Goal: Information Seeking & Learning: Find specific fact

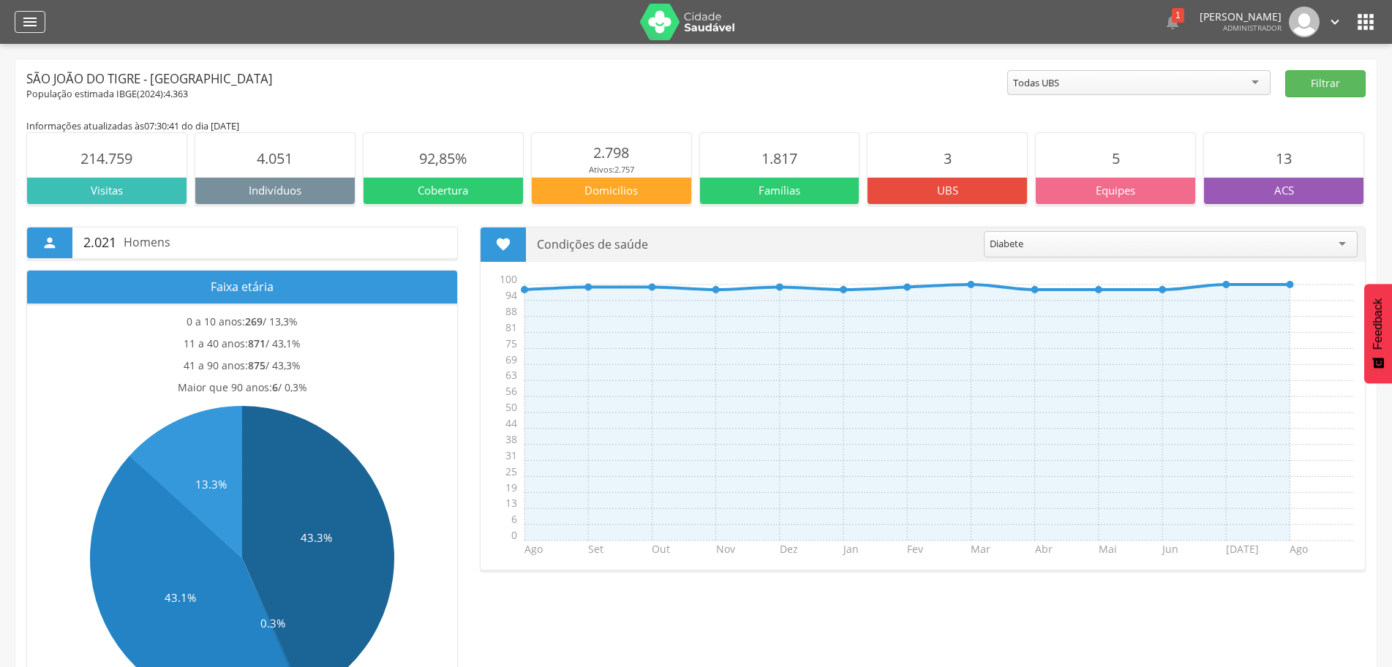
click at [29, 28] on icon "" at bounding box center [30, 22] width 18 height 18
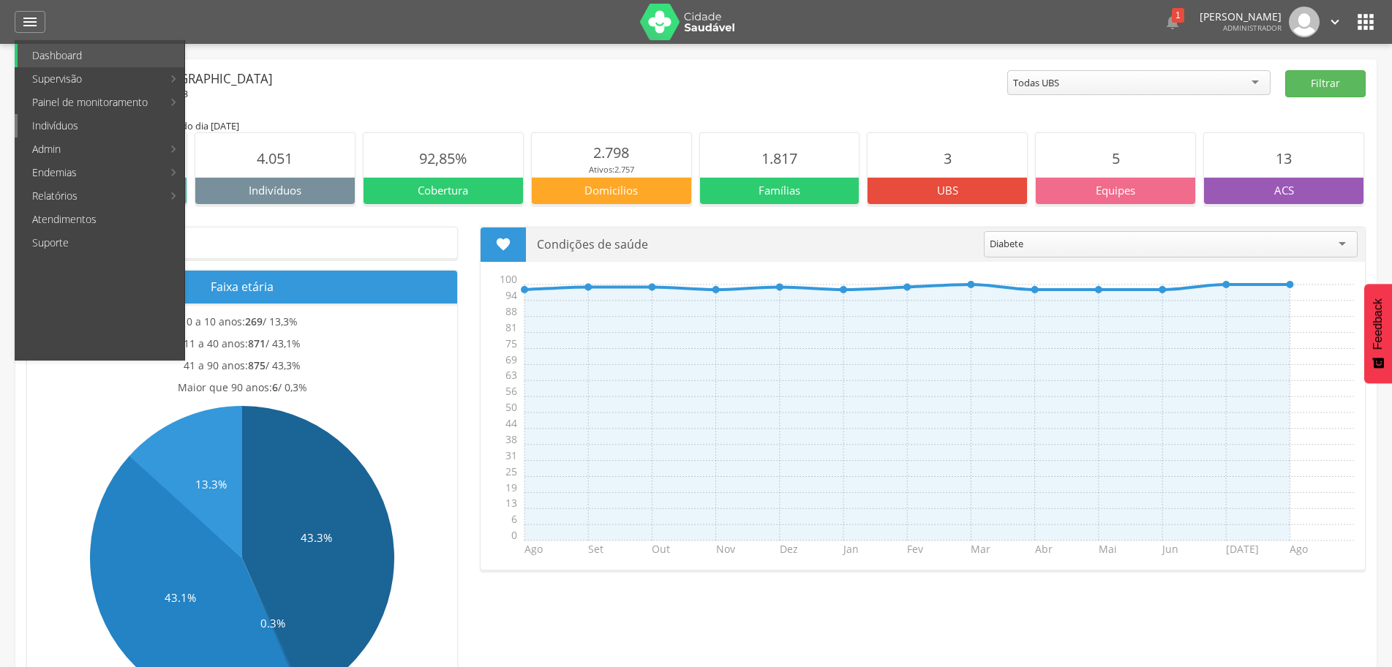
click at [91, 129] on link "Indivíduos" at bounding box center [101, 125] width 167 height 23
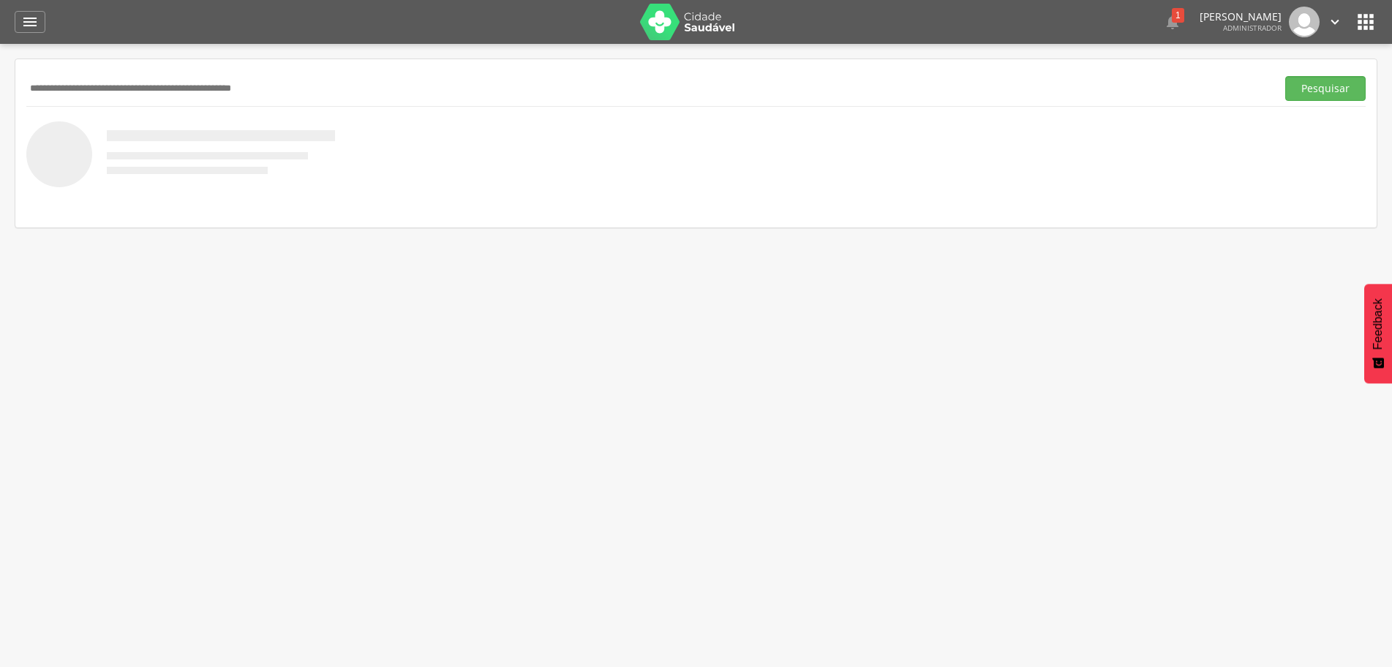
click at [135, 94] on input "text" at bounding box center [648, 88] width 1244 height 25
type input "*******"
click at [1322, 90] on button "Pesquisar" at bounding box center [1325, 88] width 80 height 25
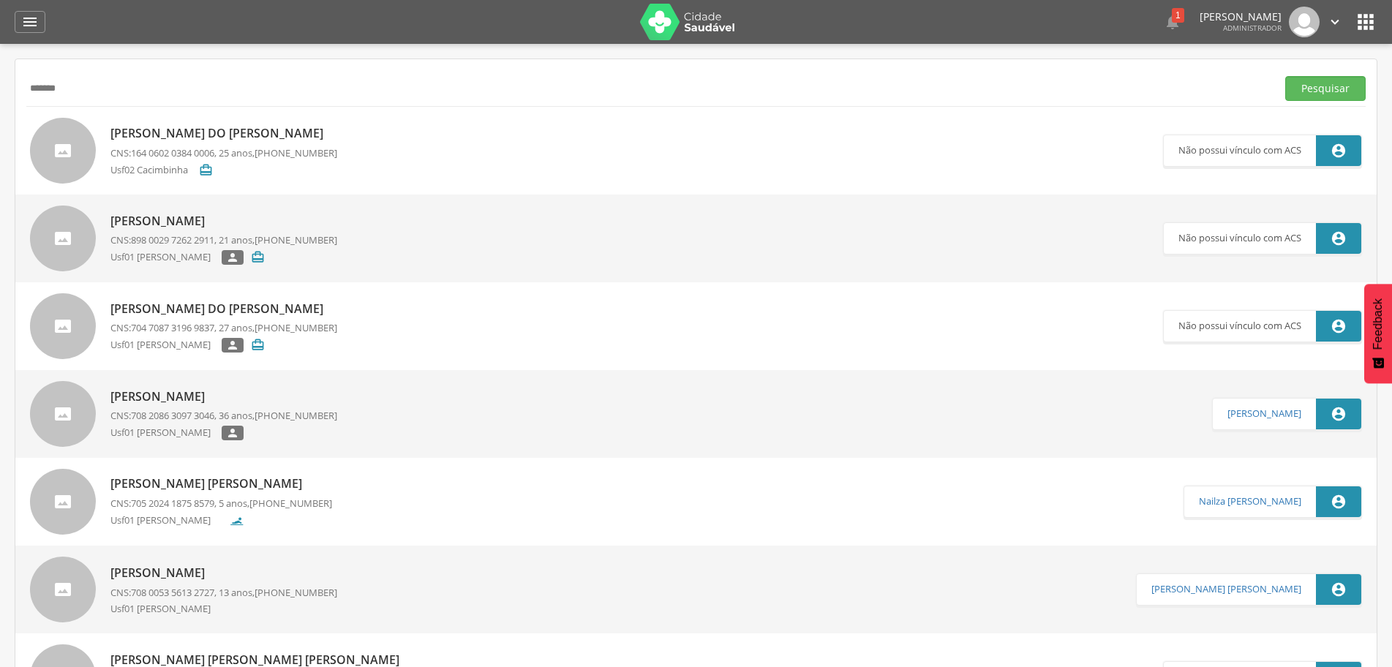
click at [186, 399] on p "Maria Leticia Ferreira" at bounding box center [223, 396] width 227 height 17
type input "**********"
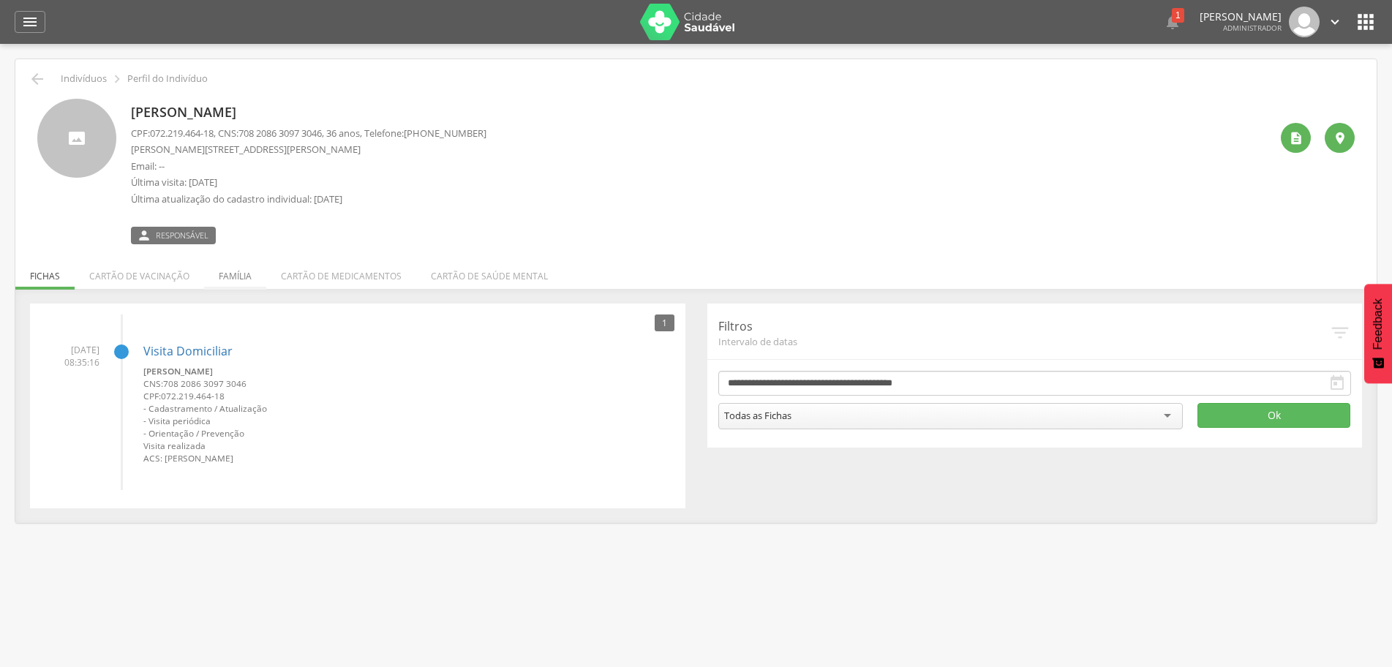
click at [241, 271] on li "Família" at bounding box center [235, 272] width 62 height 34
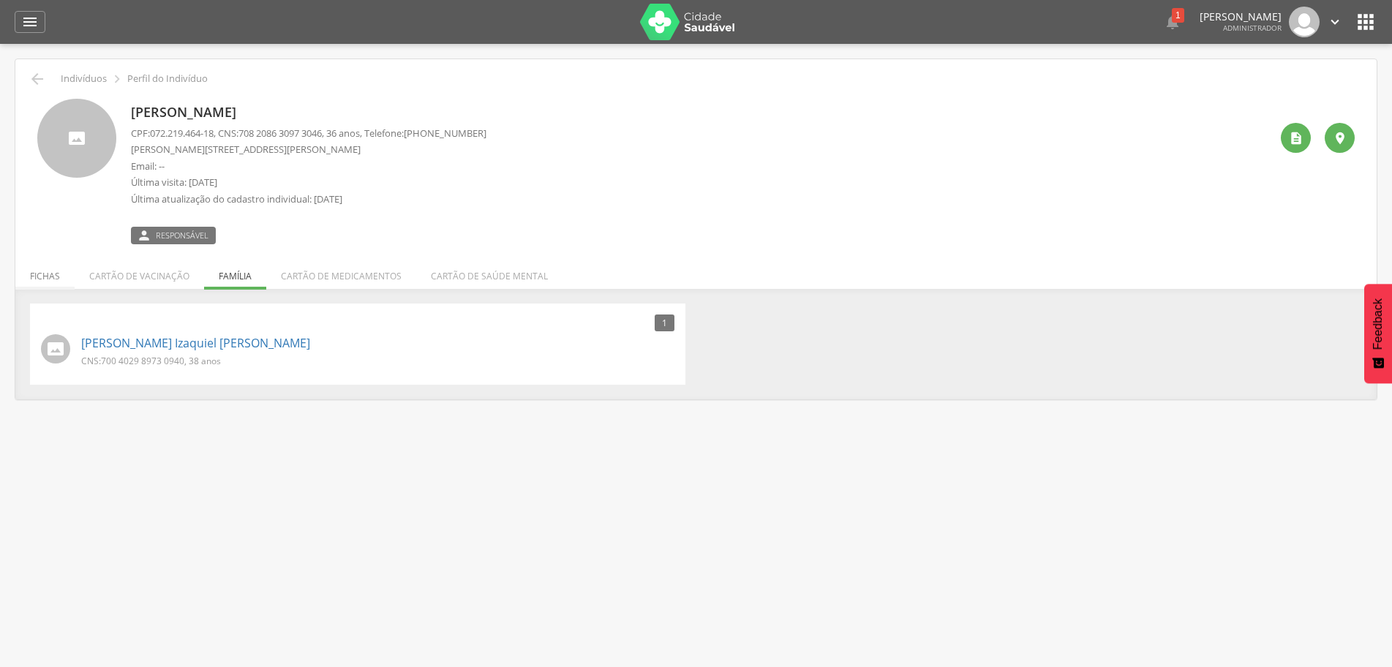
click at [37, 272] on li "Fichas" at bounding box center [44, 272] width 59 height 34
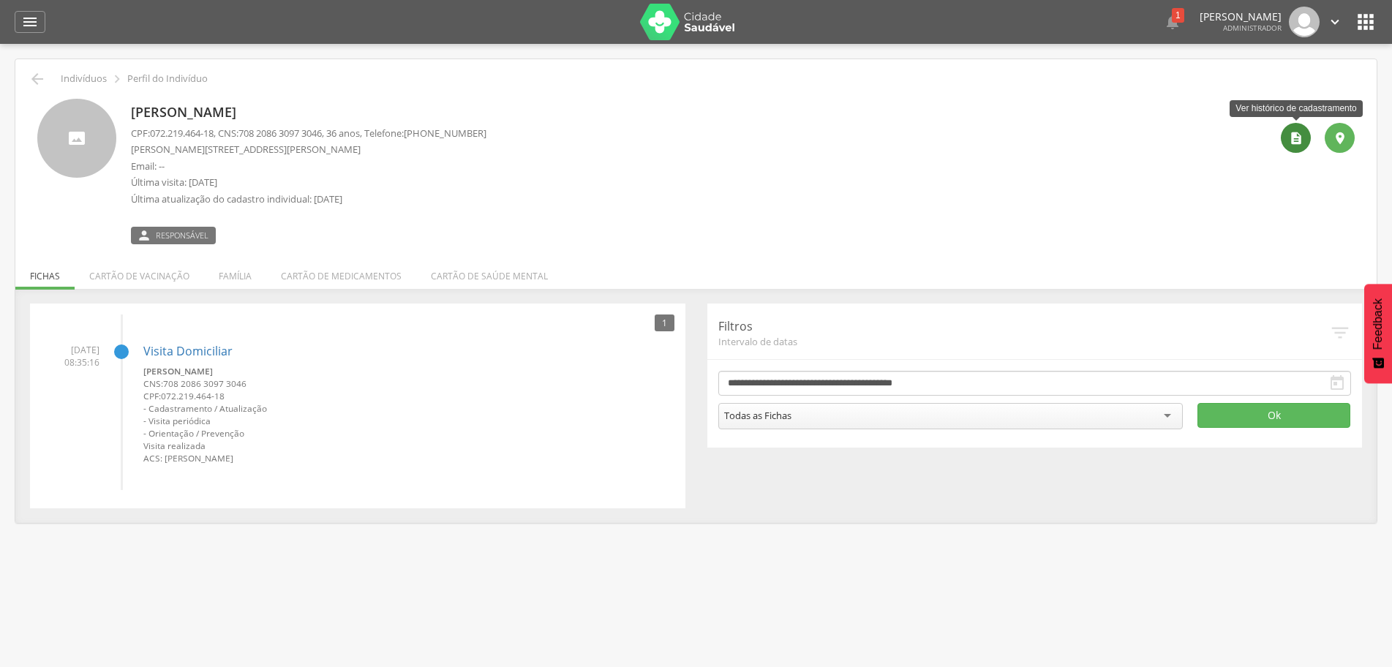
click at [1295, 135] on icon "" at bounding box center [1296, 138] width 15 height 15
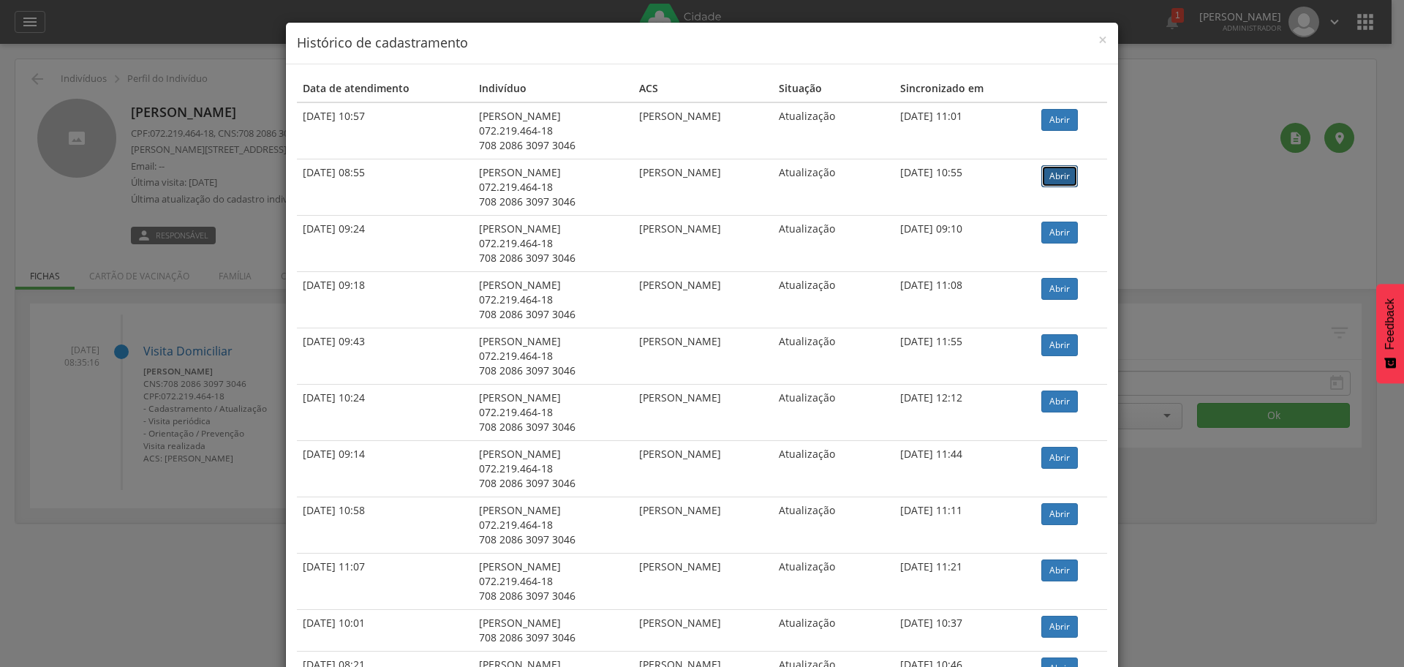
click at [1069, 176] on link "Abrir" at bounding box center [1060, 176] width 37 height 22
click at [1099, 42] on span "×" at bounding box center [1103, 39] width 9 height 20
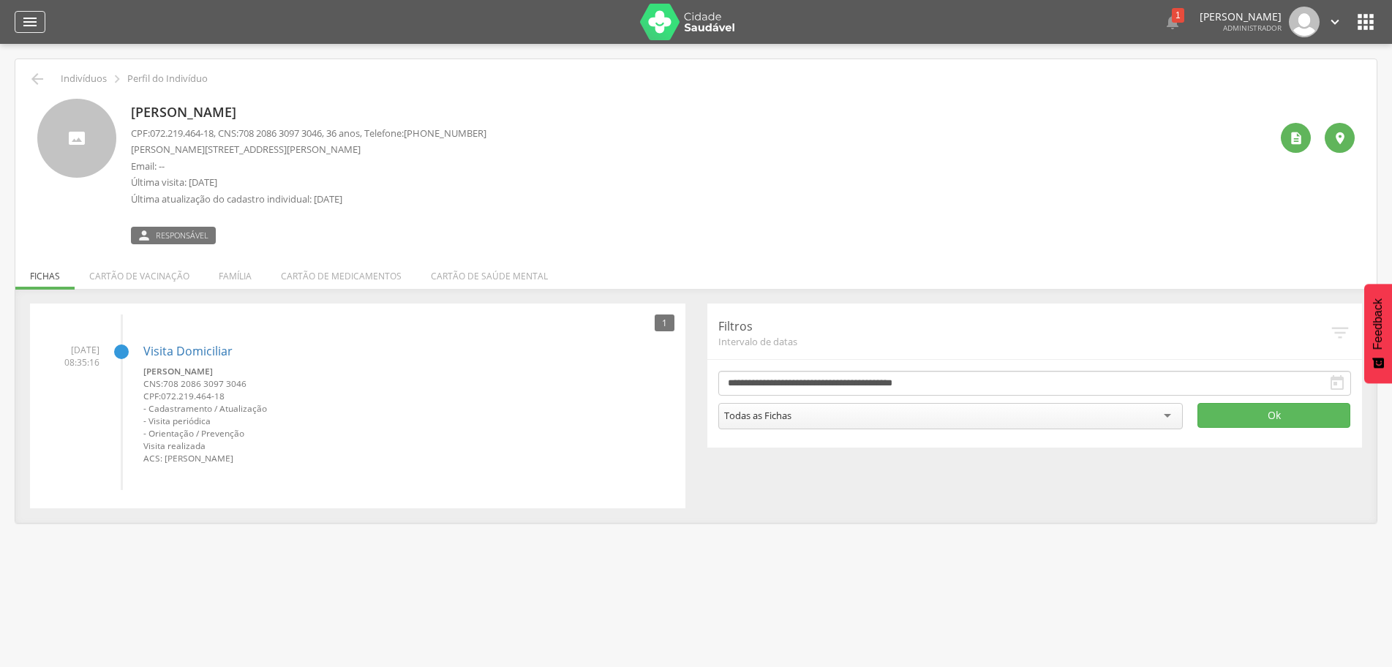
click at [37, 17] on icon "" at bounding box center [30, 22] width 18 height 18
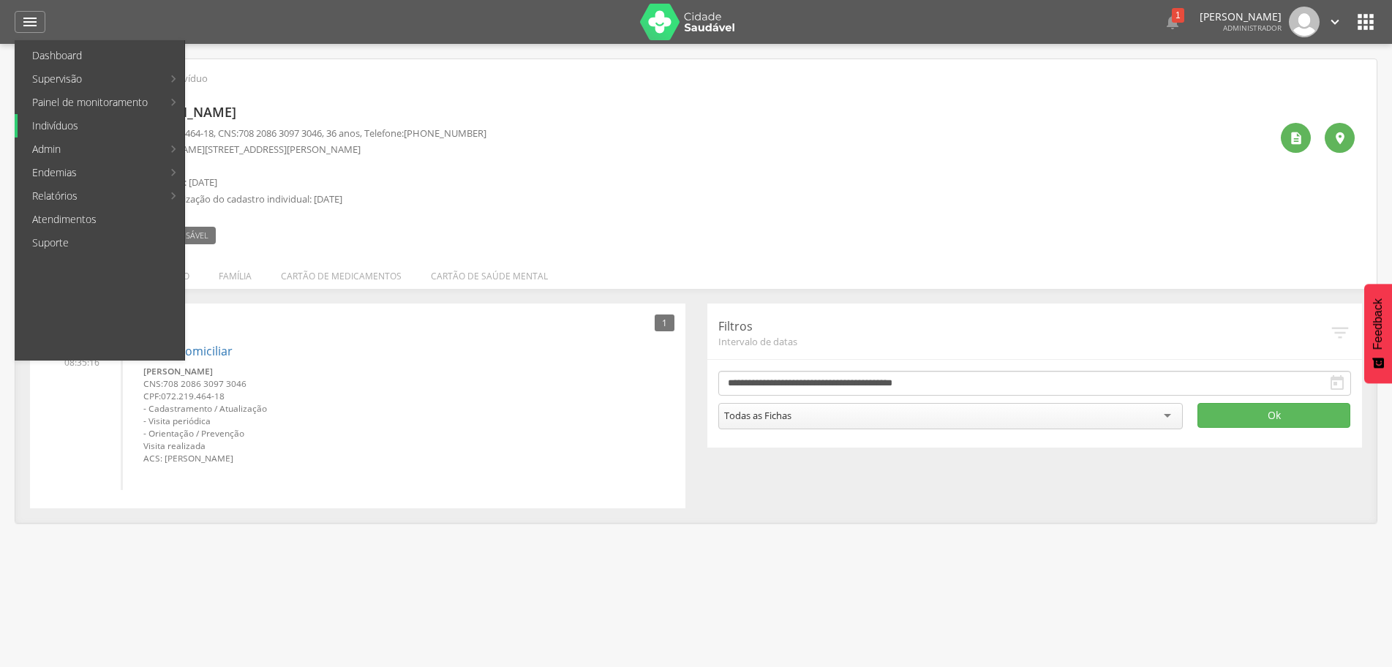
click at [62, 120] on link "Indivíduos" at bounding box center [101, 125] width 167 height 23
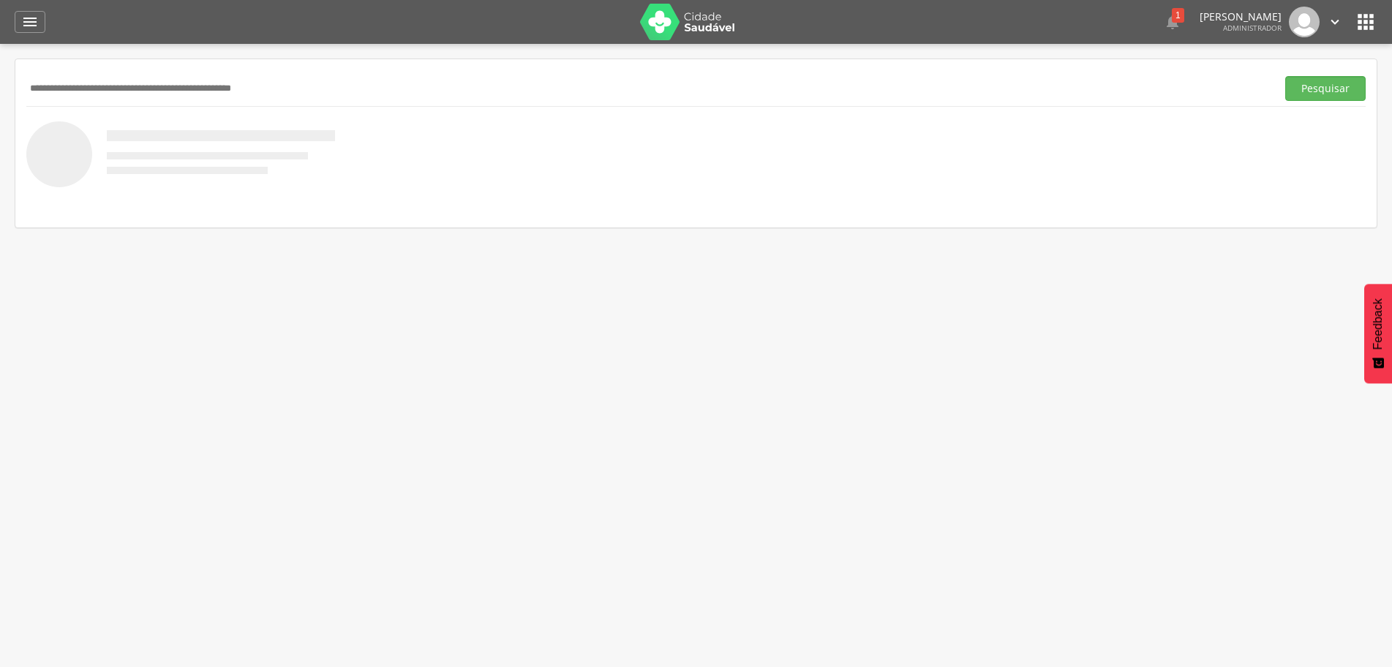
paste input "**********"
type input "**********"
click at [1325, 81] on button "Pesquisar" at bounding box center [1325, 88] width 80 height 25
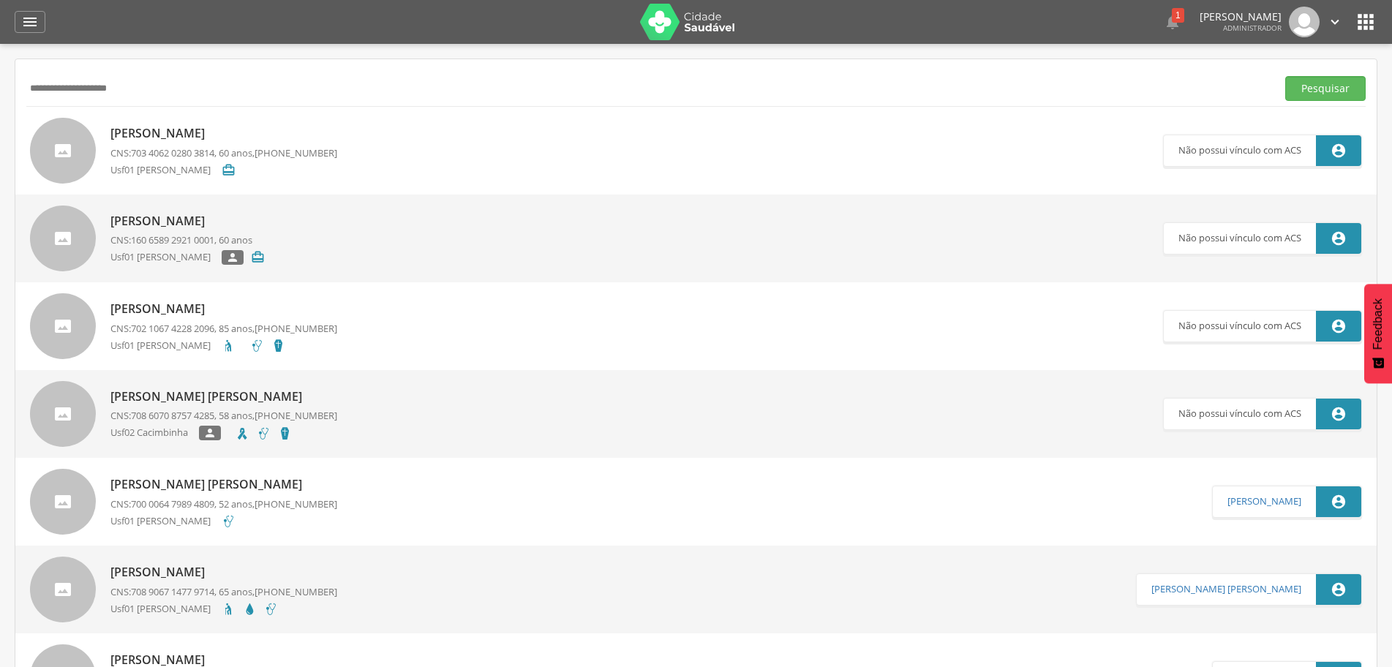
click at [214, 134] on p "Joao Batista Ferreira" at bounding box center [223, 133] width 227 height 17
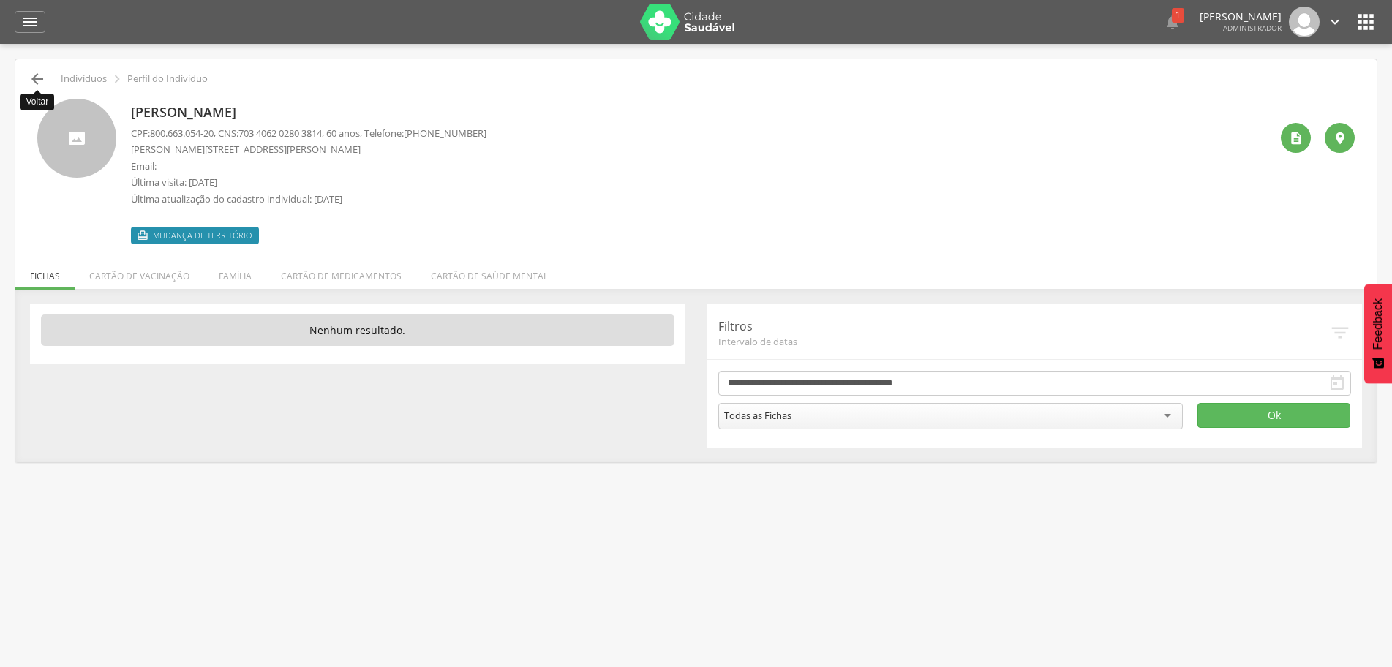
click at [38, 79] on icon "" at bounding box center [38, 79] width 18 height 18
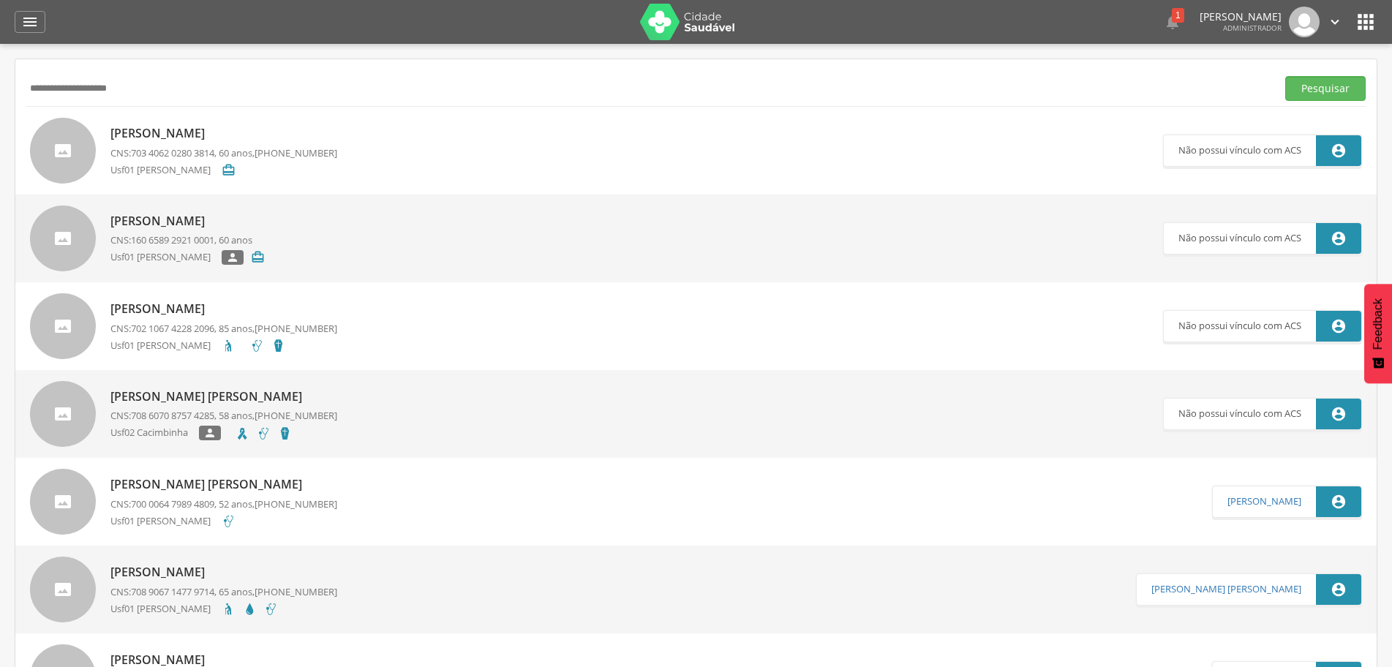
click at [188, 224] on p "Joao Batista Ferreira" at bounding box center [187, 221] width 154 height 17
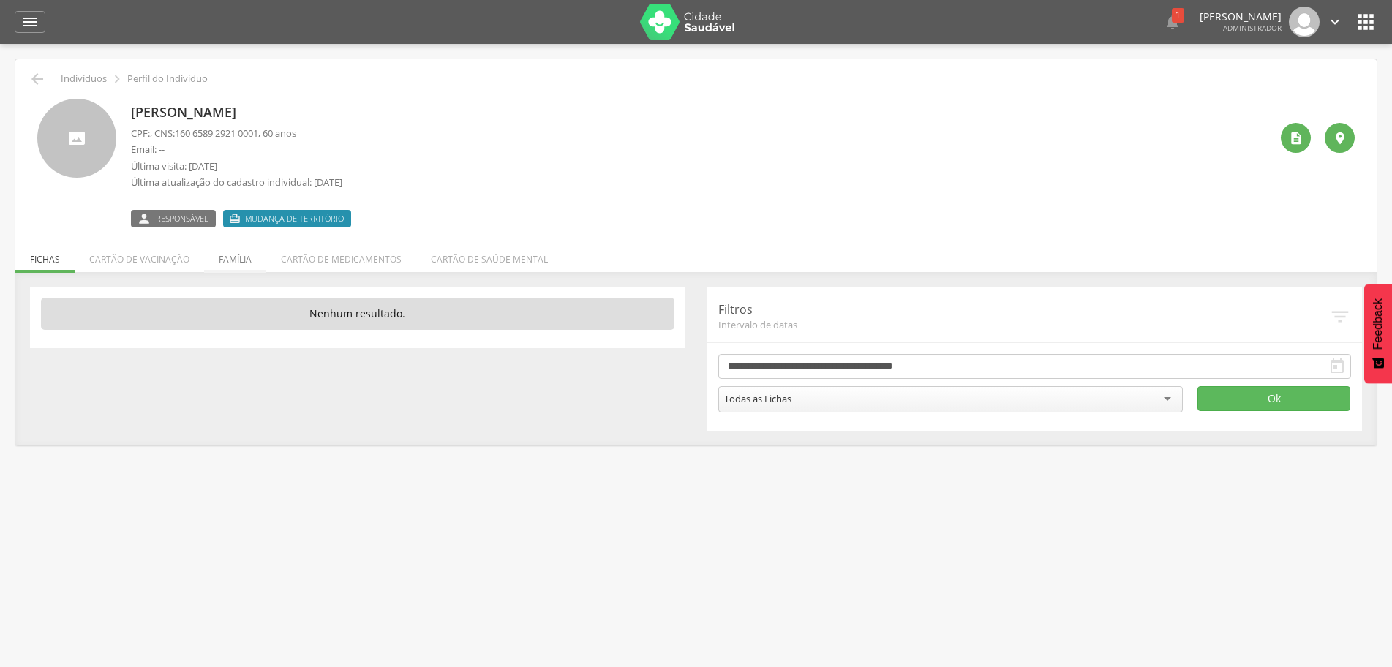
click at [242, 260] on li "Família" at bounding box center [235, 255] width 62 height 34
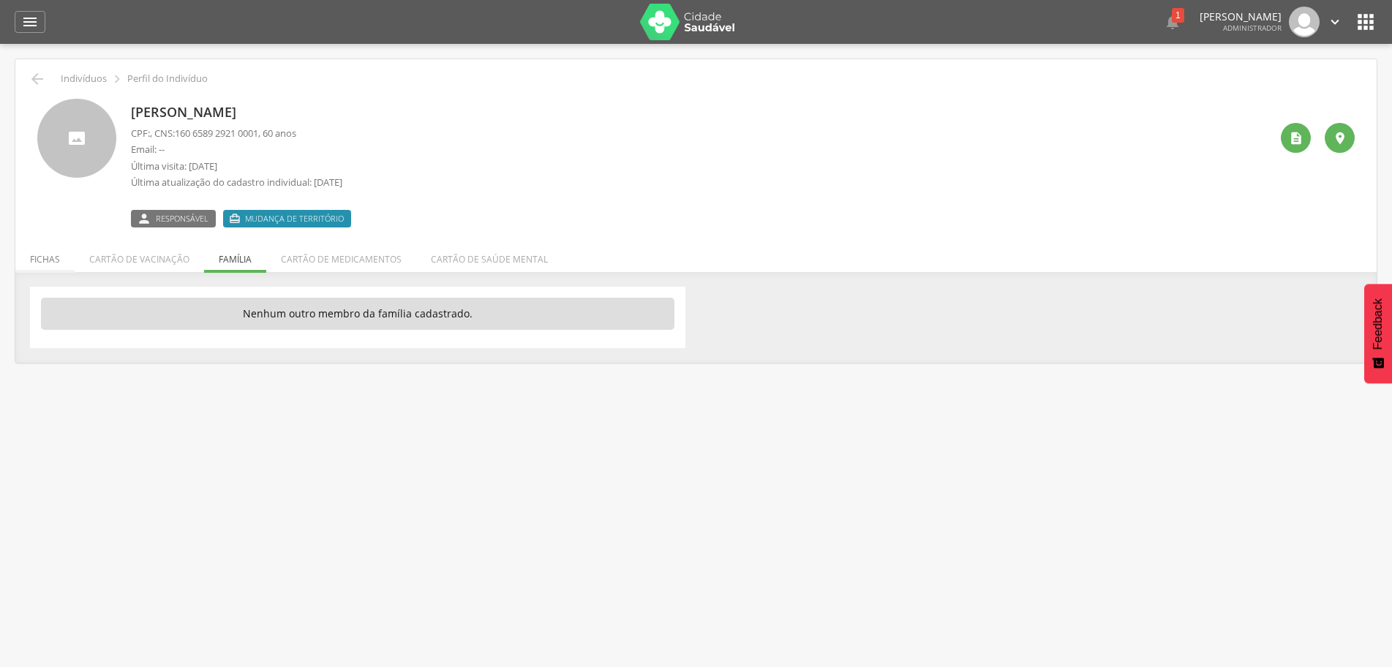
click at [47, 258] on li "Fichas" at bounding box center [44, 255] width 59 height 34
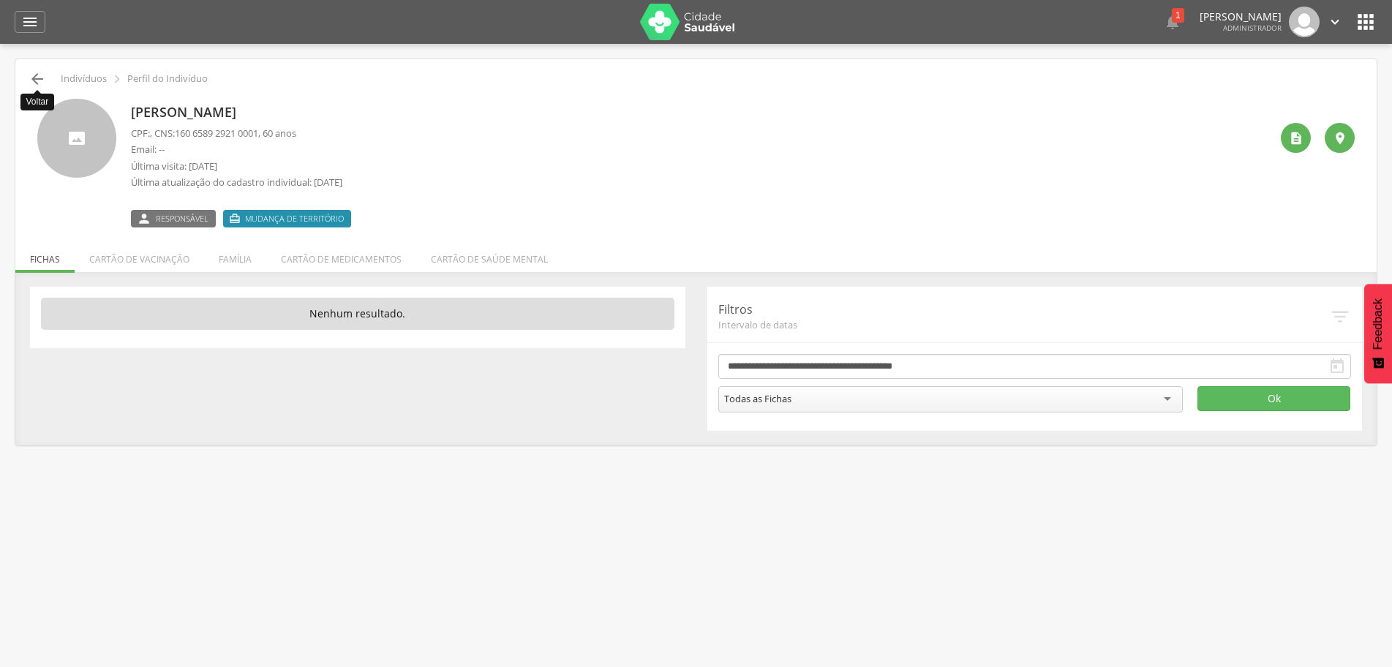
click at [35, 80] on icon "" at bounding box center [38, 79] width 18 height 18
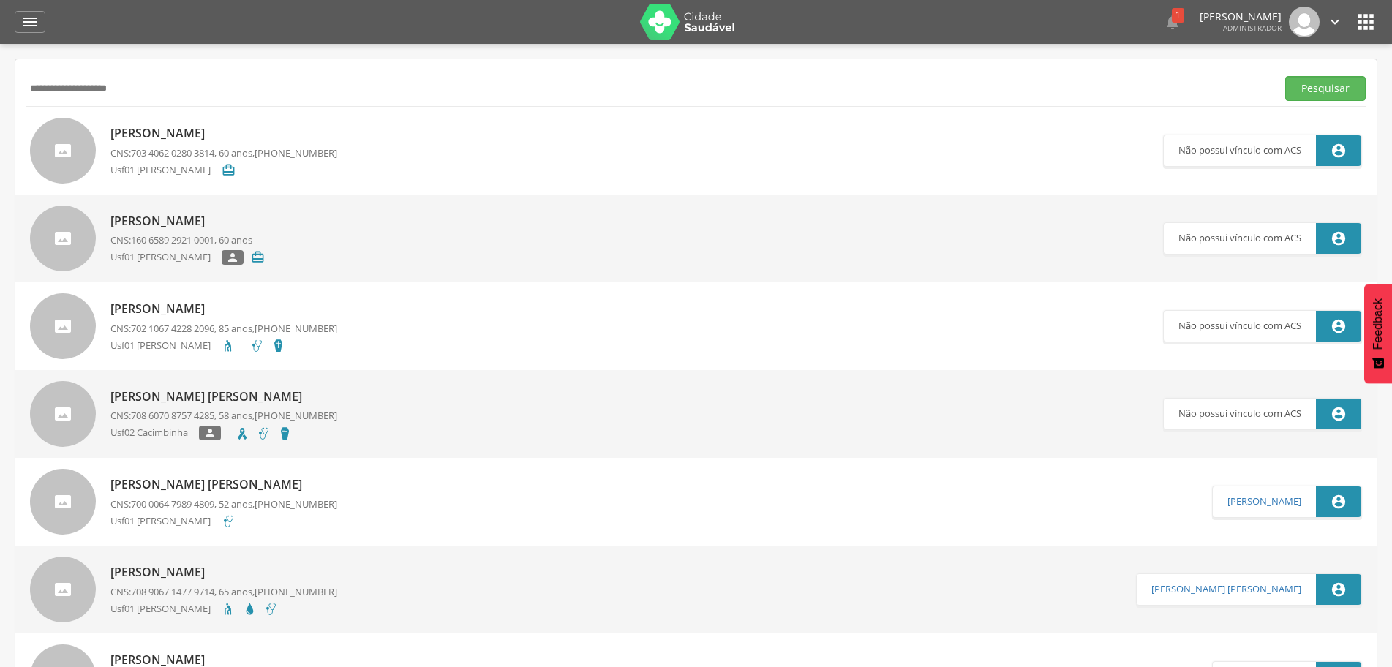
click at [181, 132] on p "Joao Batista Ferreira" at bounding box center [223, 133] width 227 height 17
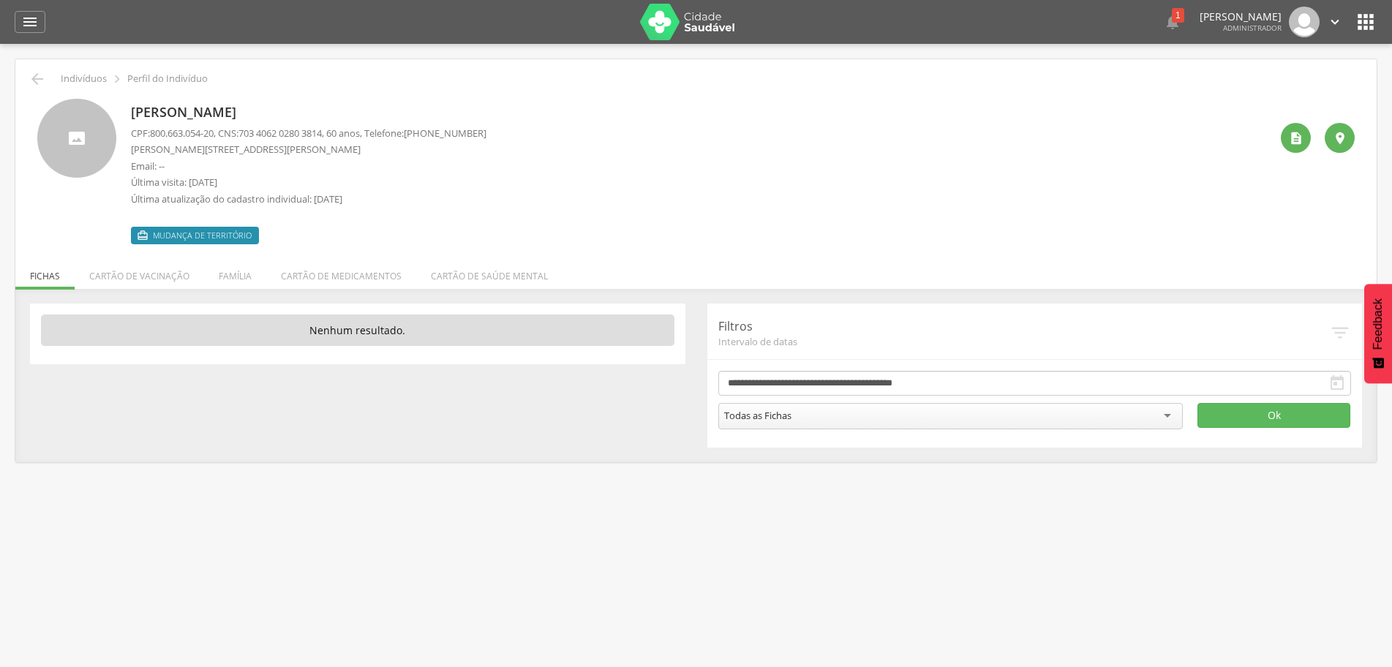
click at [235, 276] on li "Família" at bounding box center [235, 272] width 62 height 34
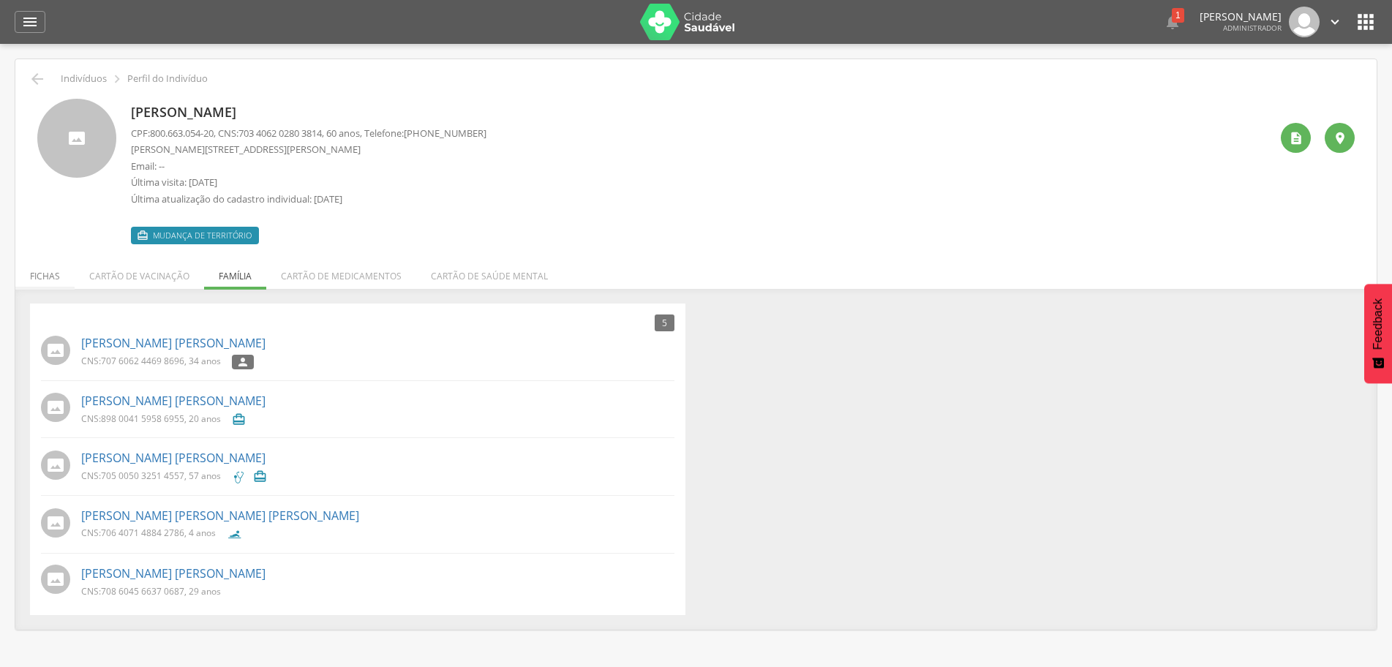
click at [49, 274] on li "Fichas" at bounding box center [44, 272] width 59 height 34
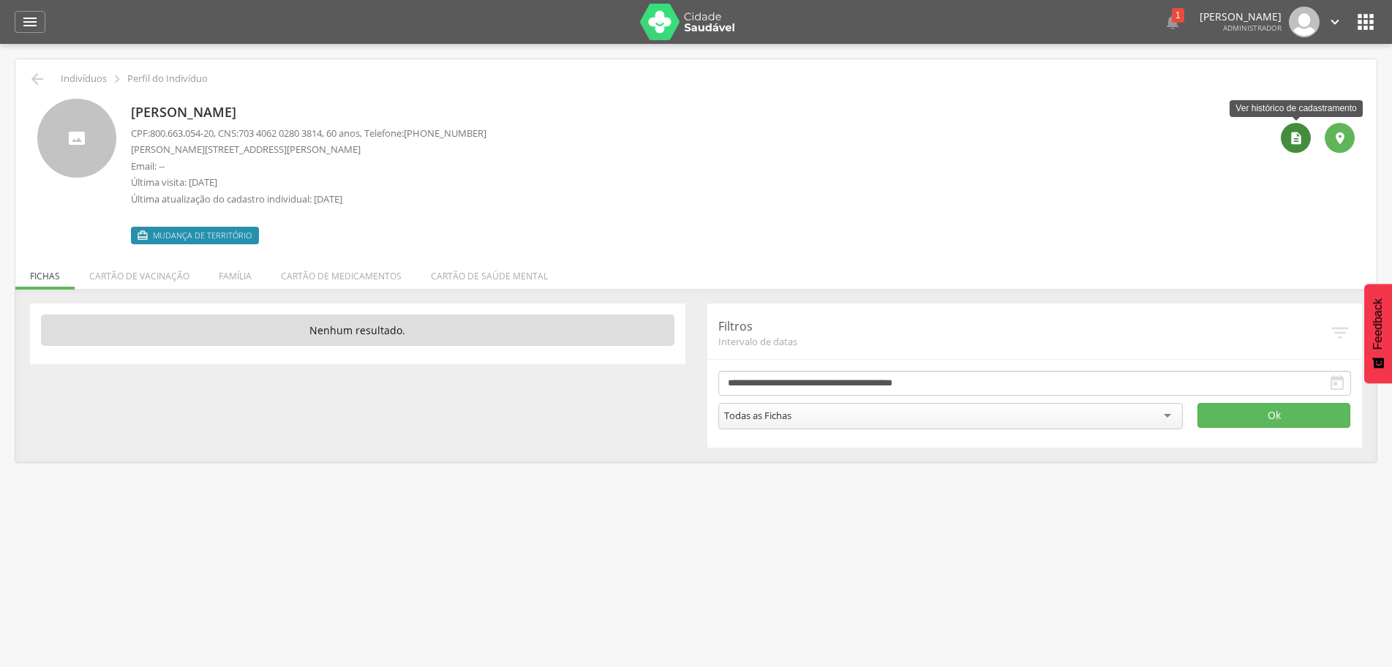
click at [1298, 138] on icon "" at bounding box center [1296, 138] width 15 height 15
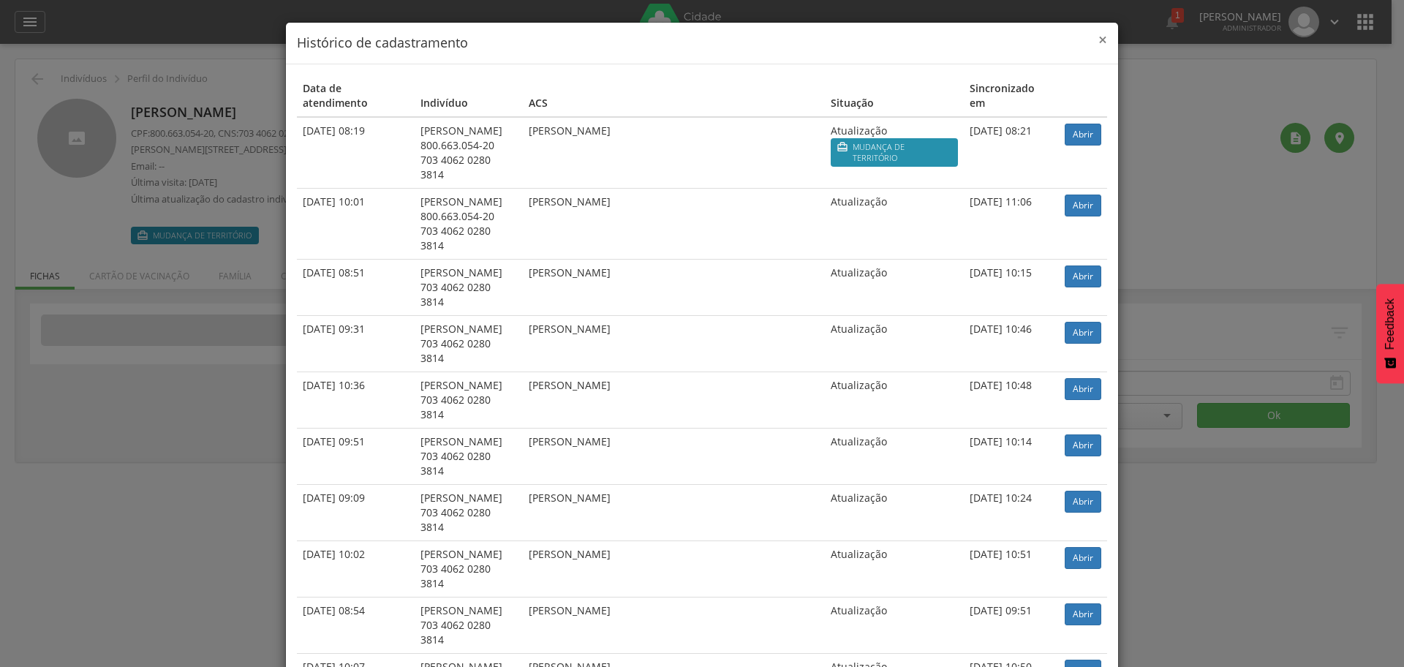
click at [1099, 42] on span "×" at bounding box center [1103, 39] width 9 height 20
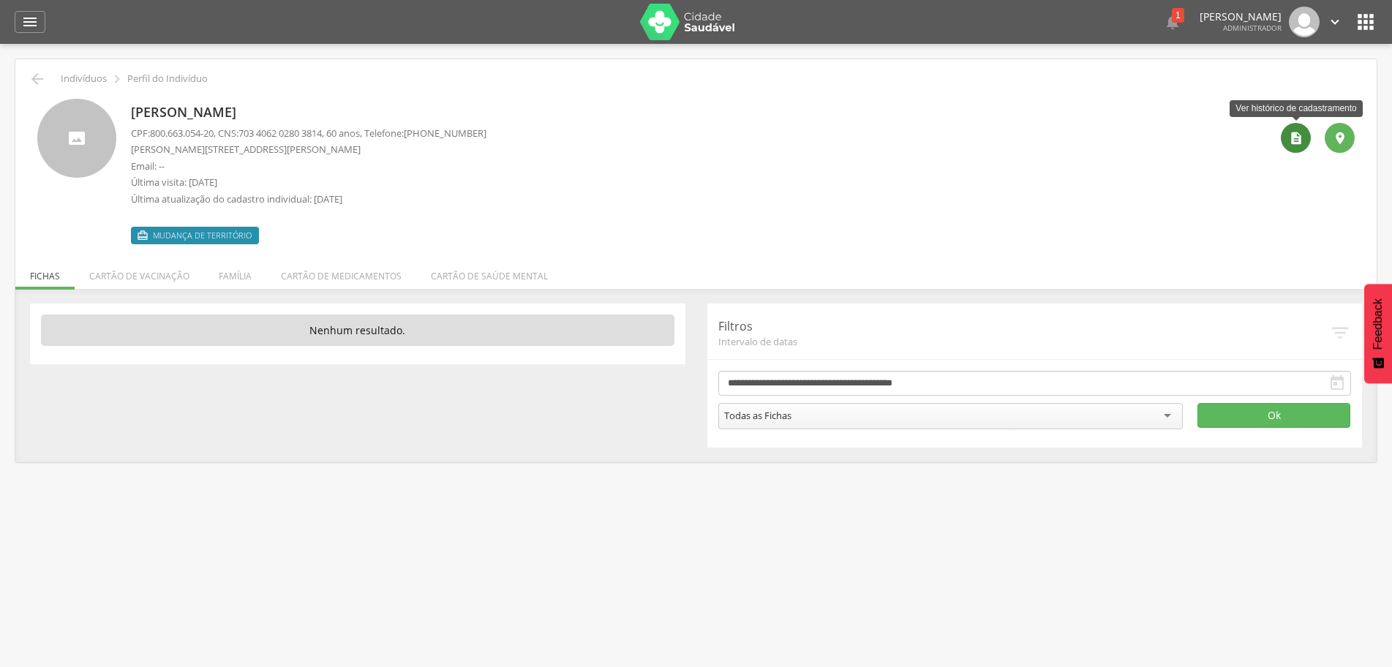
click at [1296, 139] on icon "" at bounding box center [1296, 138] width 15 height 15
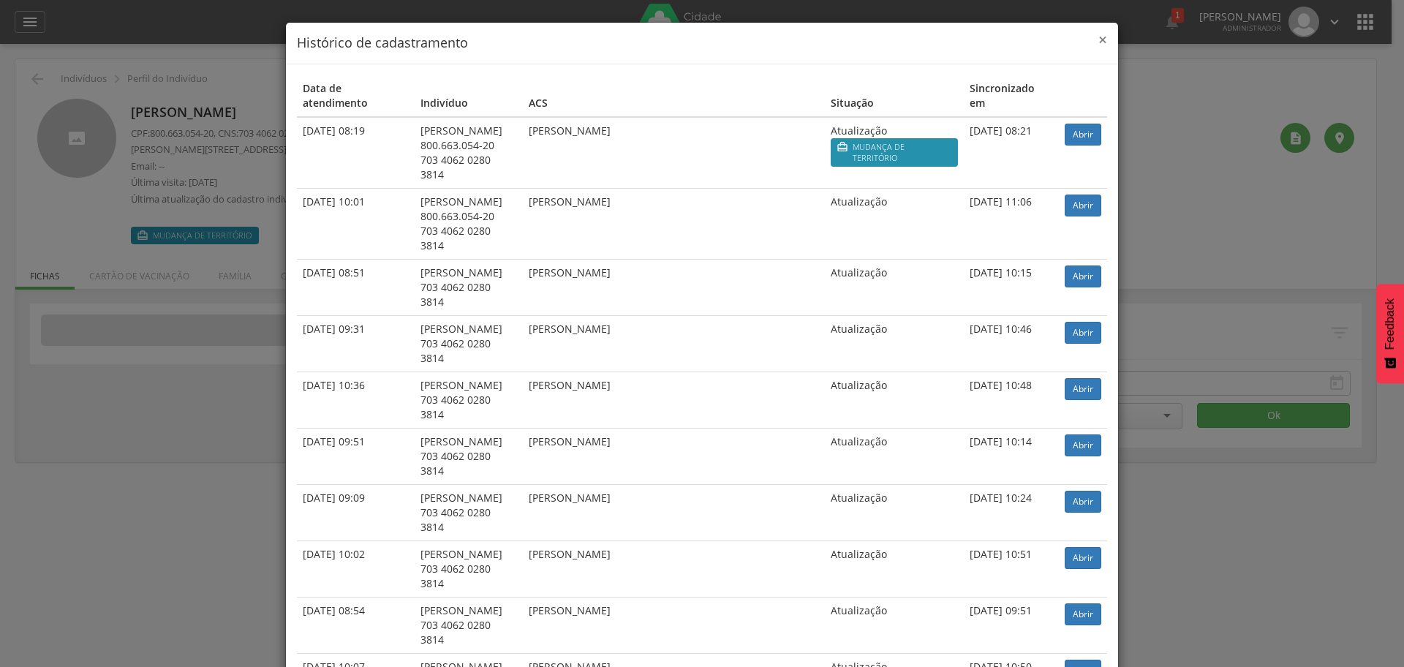
click at [1099, 41] on span "×" at bounding box center [1103, 39] width 9 height 20
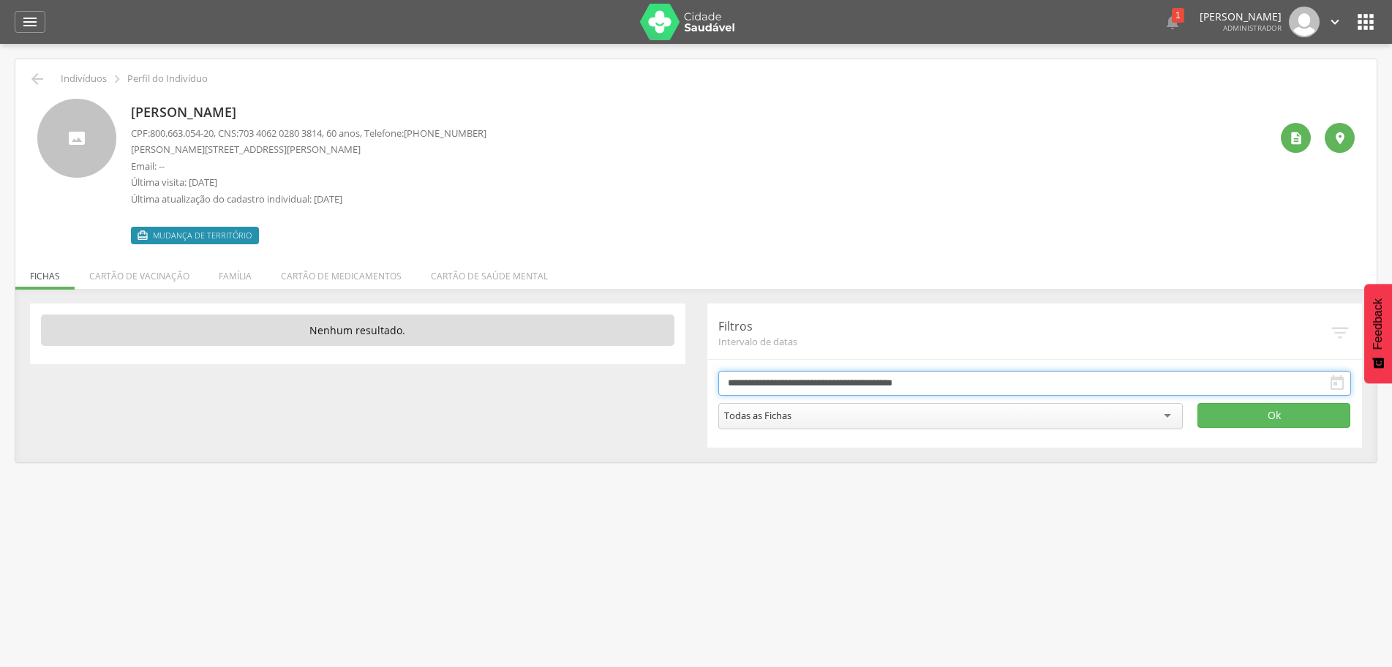
click at [1039, 379] on input "**********" at bounding box center [1034, 383] width 633 height 25
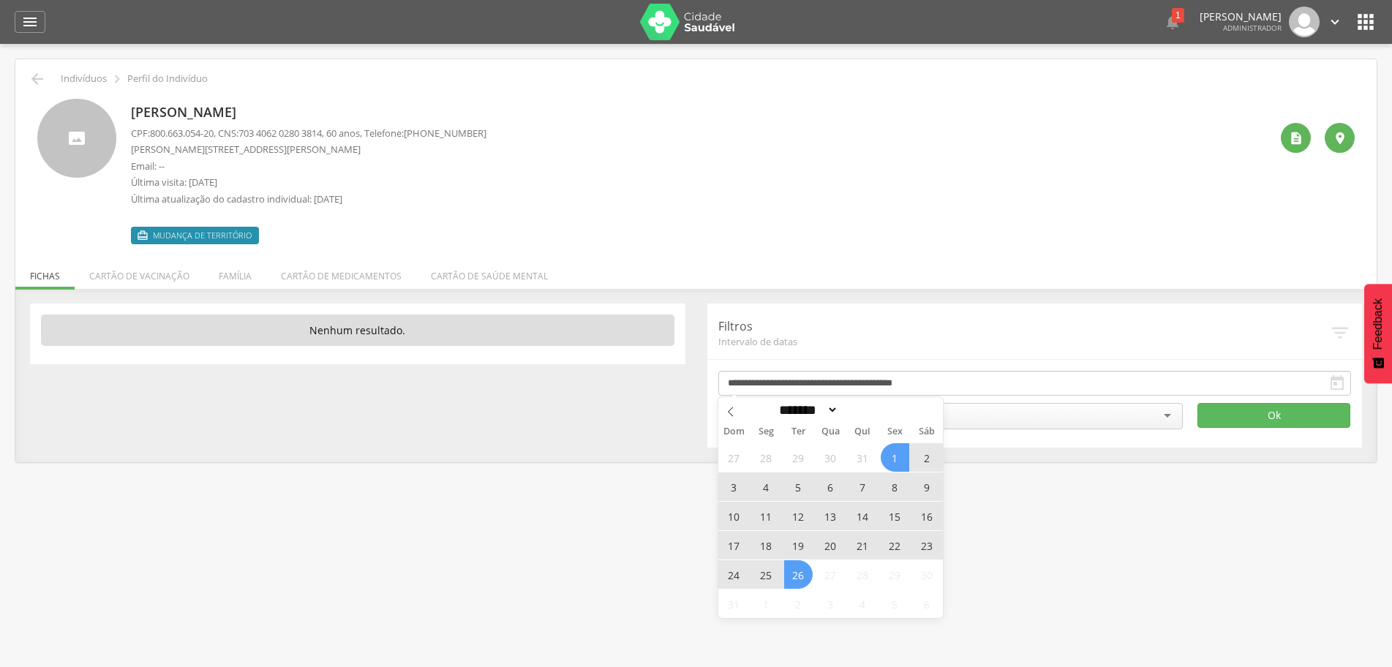
click at [801, 571] on span "26" at bounding box center [798, 574] width 29 height 29
type input "**********"
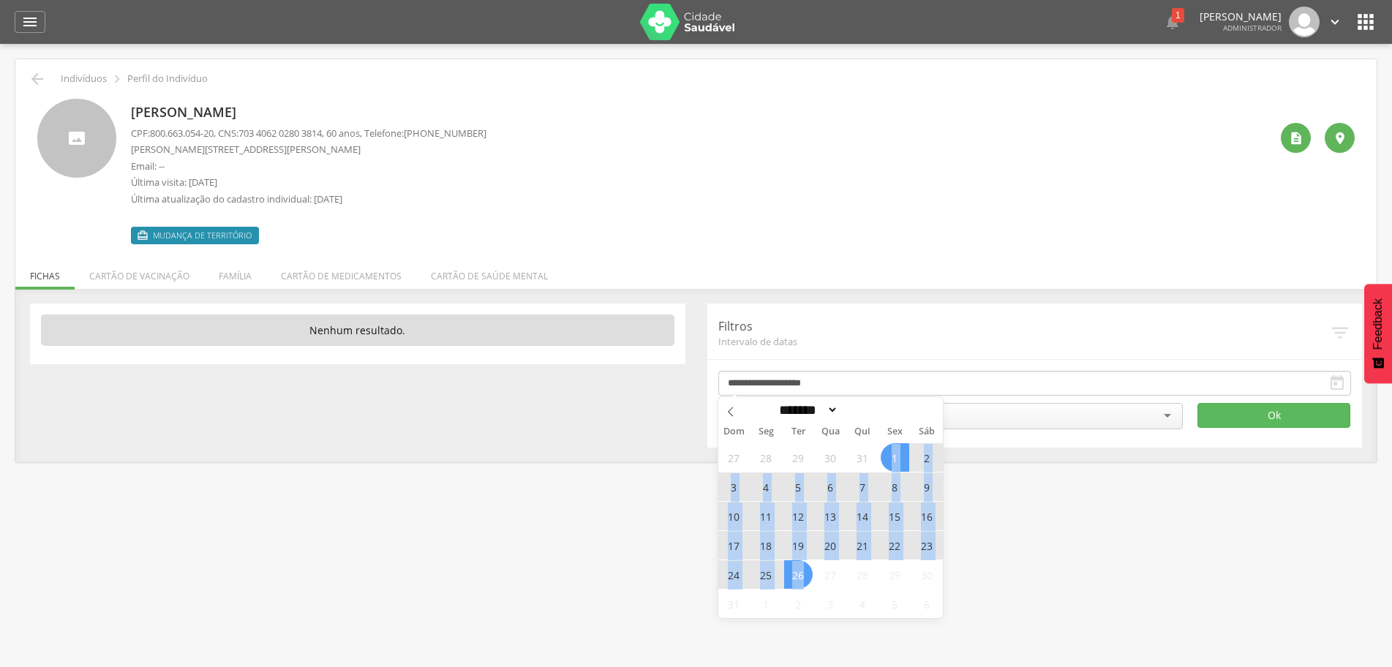
drag, startPoint x: 801, startPoint y: 571, endPoint x: 892, endPoint y: 461, distance: 142.3
click at [892, 461] on div "27 28 29 30 31 1 2 3 4 5 6 7 8 9 10 11 12 13 14 15 16 17 18 19 20 21 22 23 24 2…" at bounding box center [830, 531] width 225 height 176
click at [886, 418] on span at bounding box center [881, 414] width 10 height 8
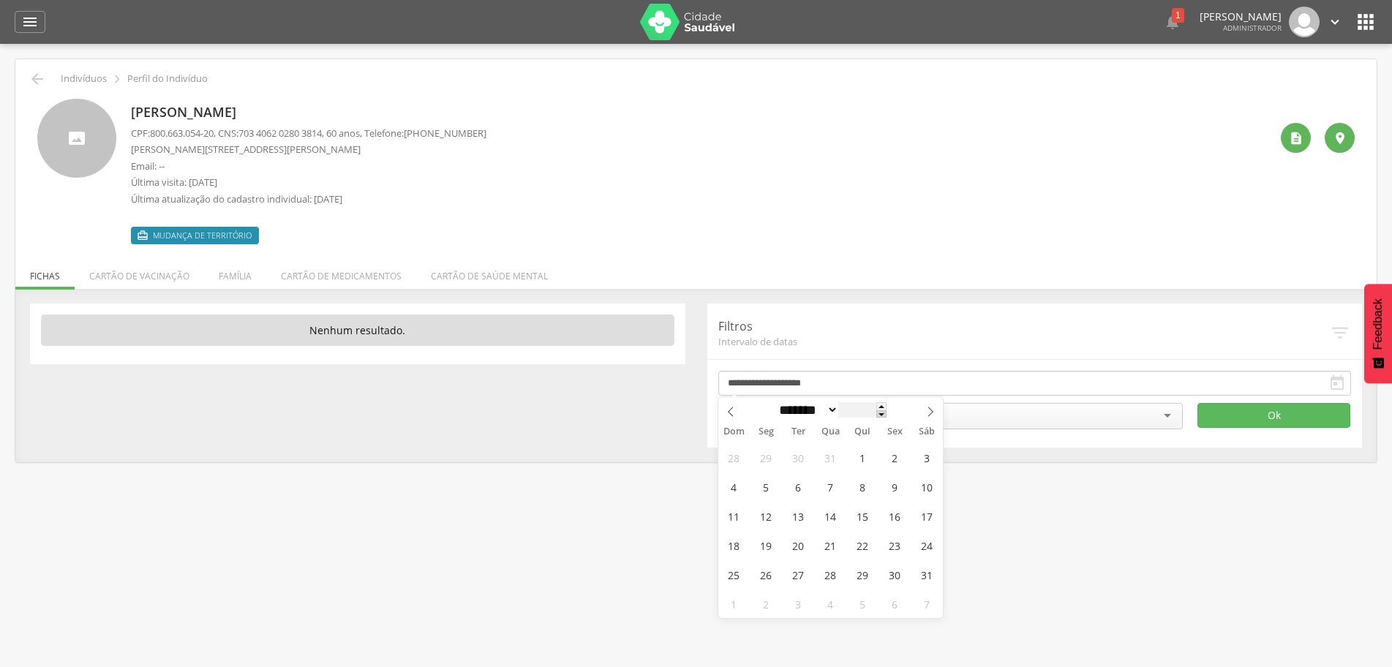
click at [886, 418] on span at bounding box center [881, 414] width 10 height 8
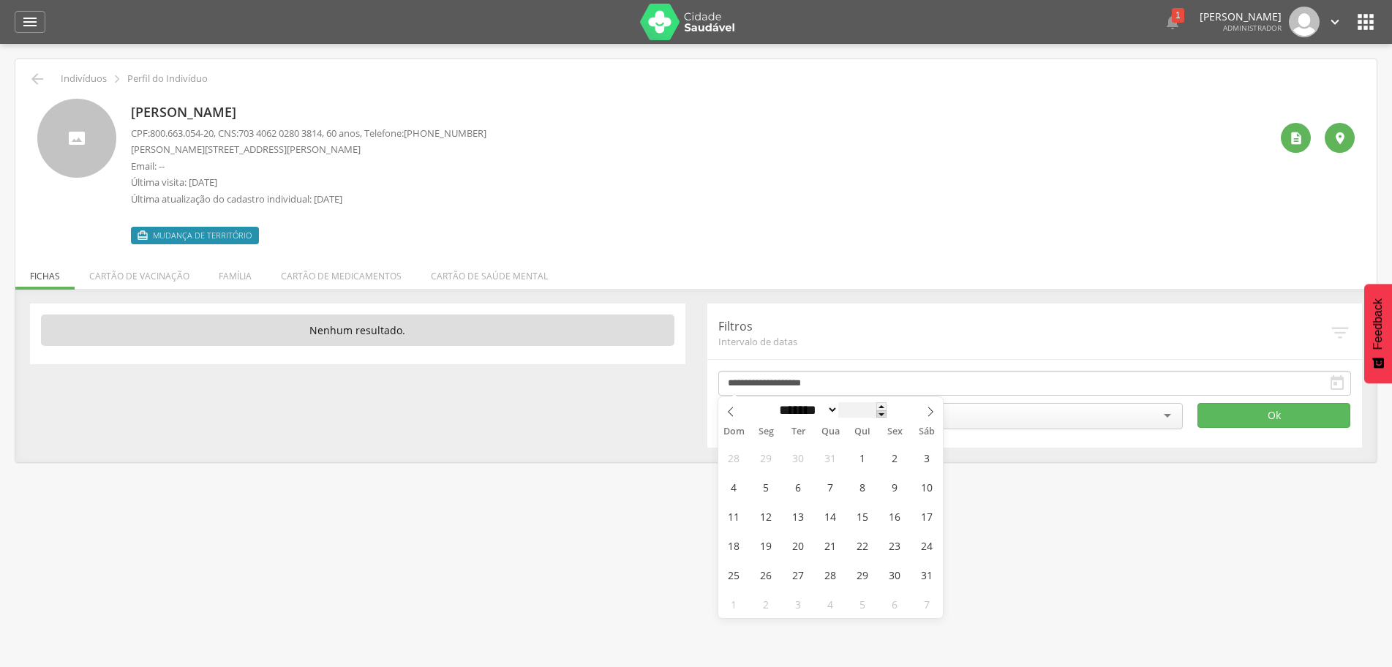
click at [886, 418] on span at bounding box center [881, 414] width 10 height 8
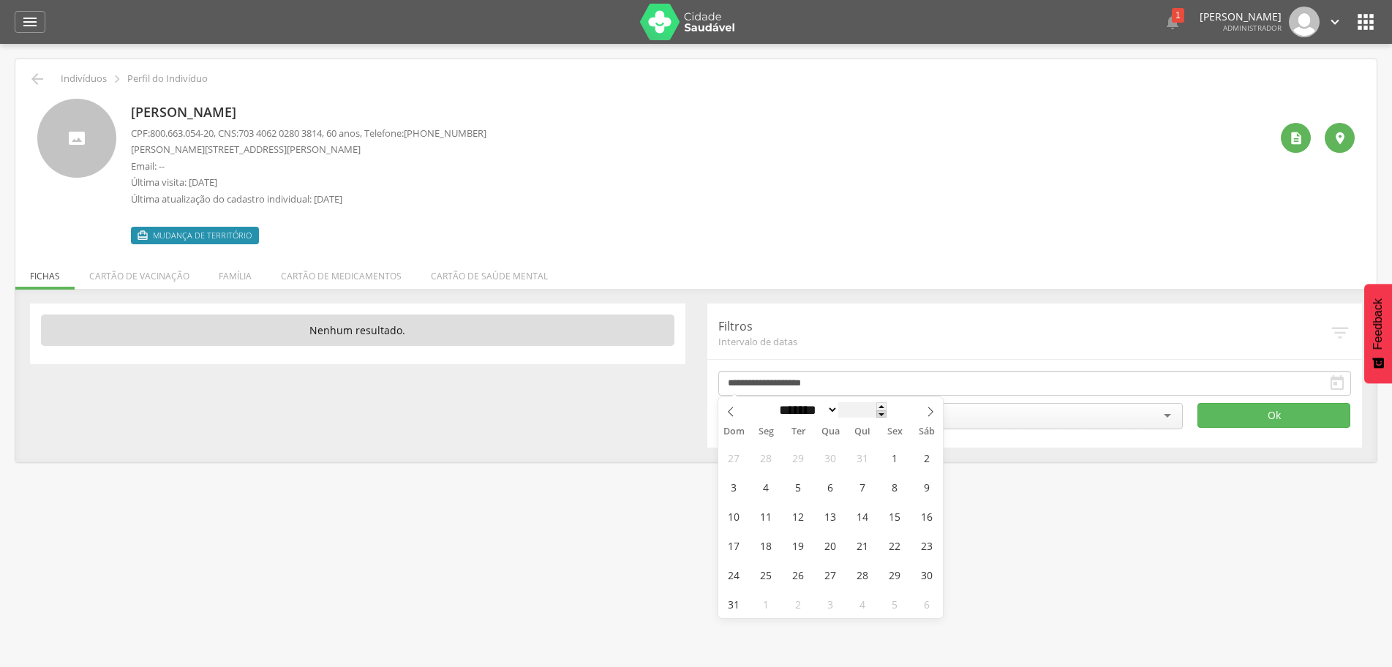
click at [886, 418] on span at bounding box center [881, 414] width 10 height 8
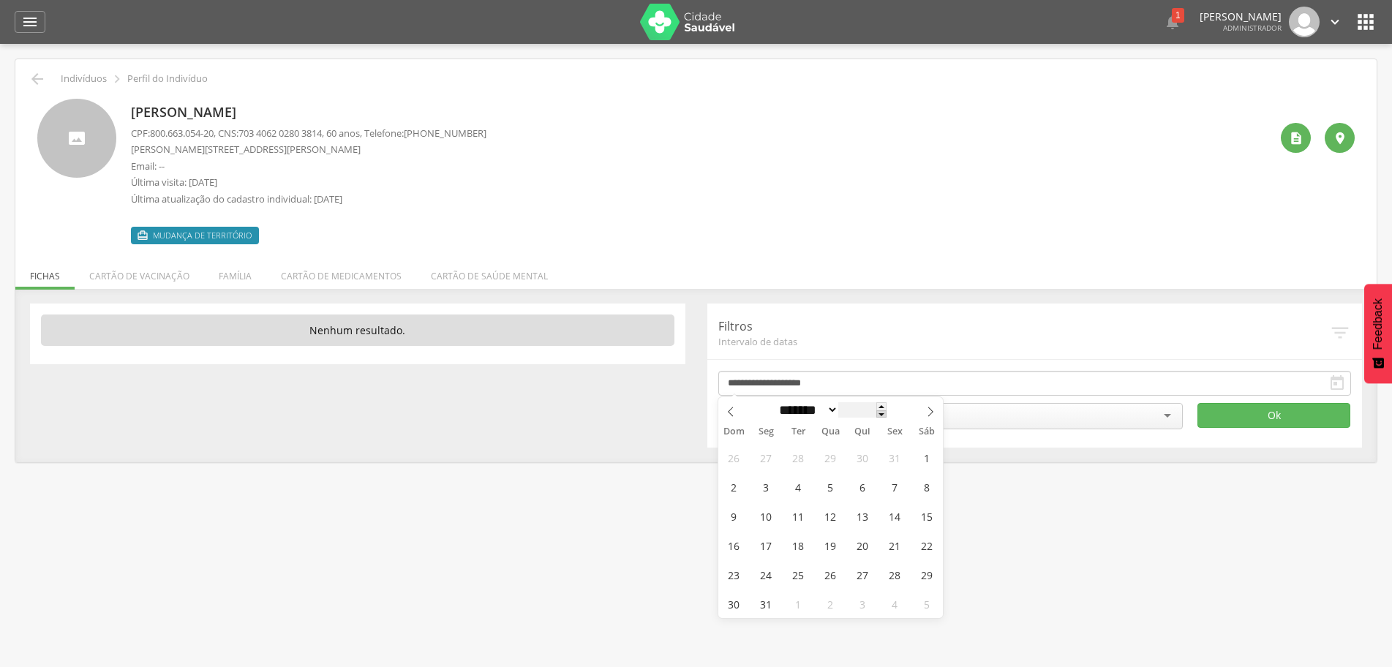
click at [886, 418] on span at bounding box center [881, 414] width 10 height 8
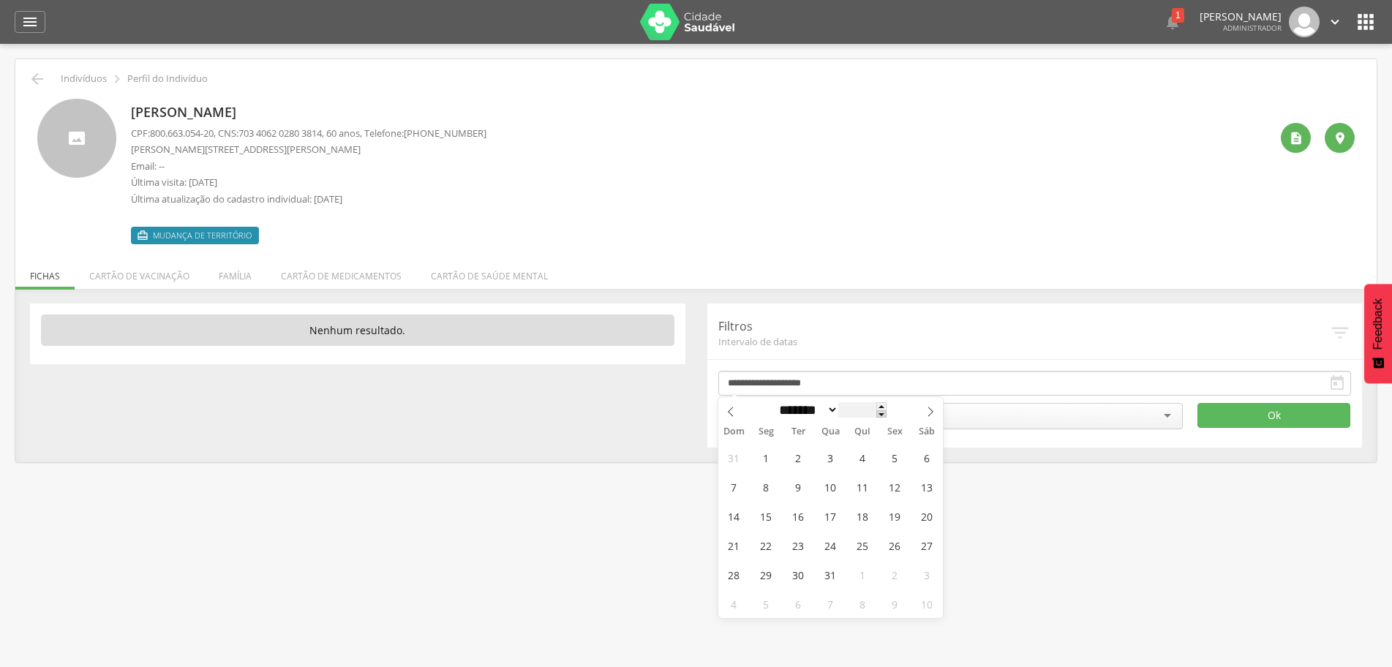
click at [886, 418] on span at bounding box center [881, 414] width 10 height 8
type input "****"
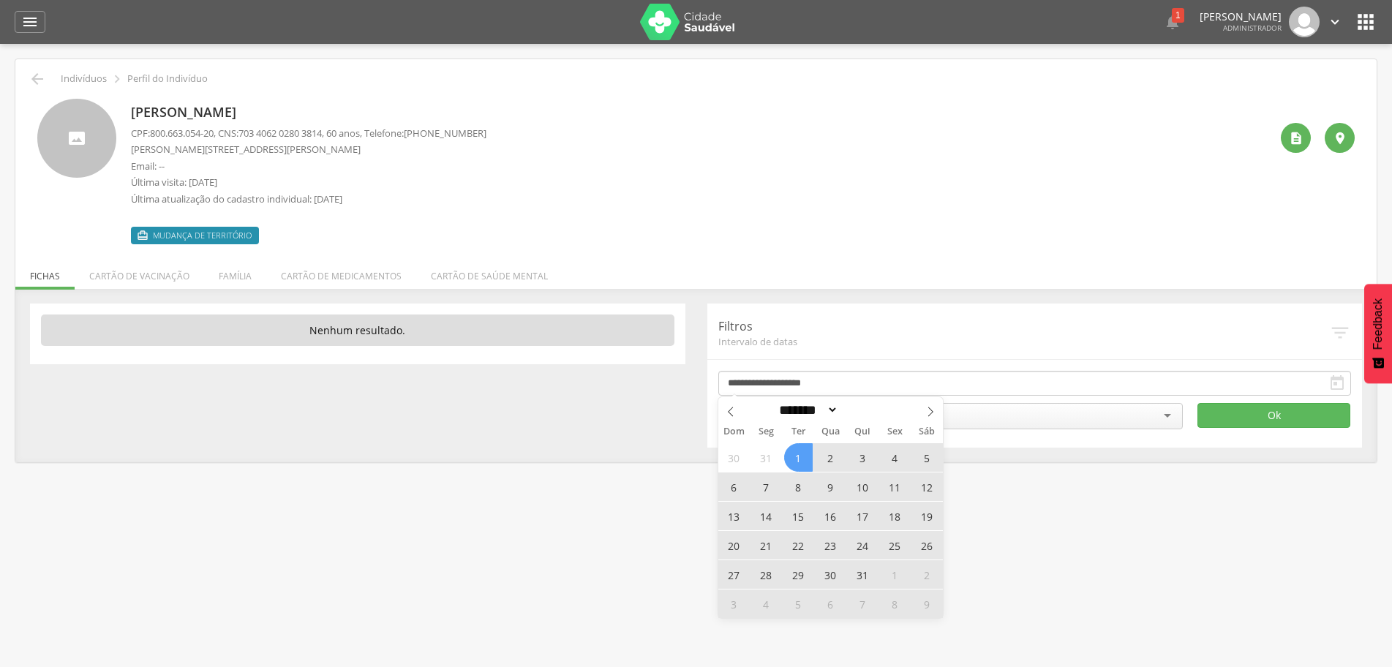
click at [799, 459] on span "1" at bounding box center [798, 457] width 29 height 29
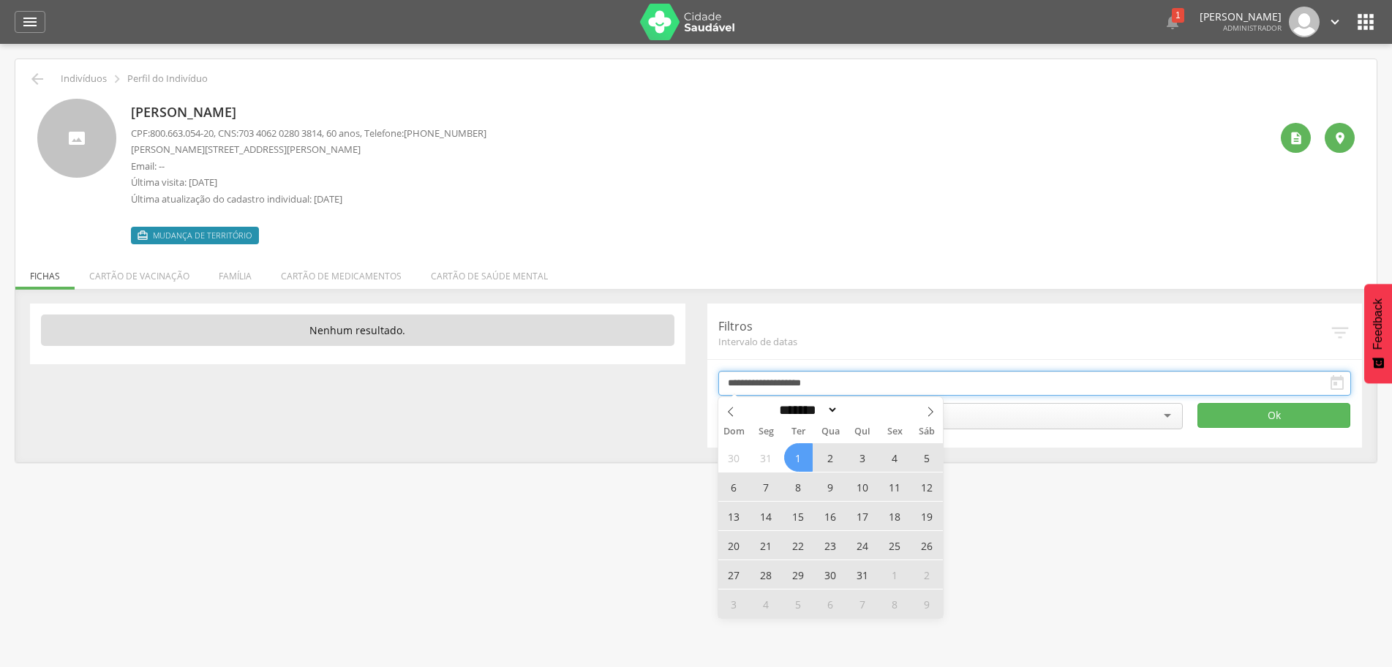
type input "**********"
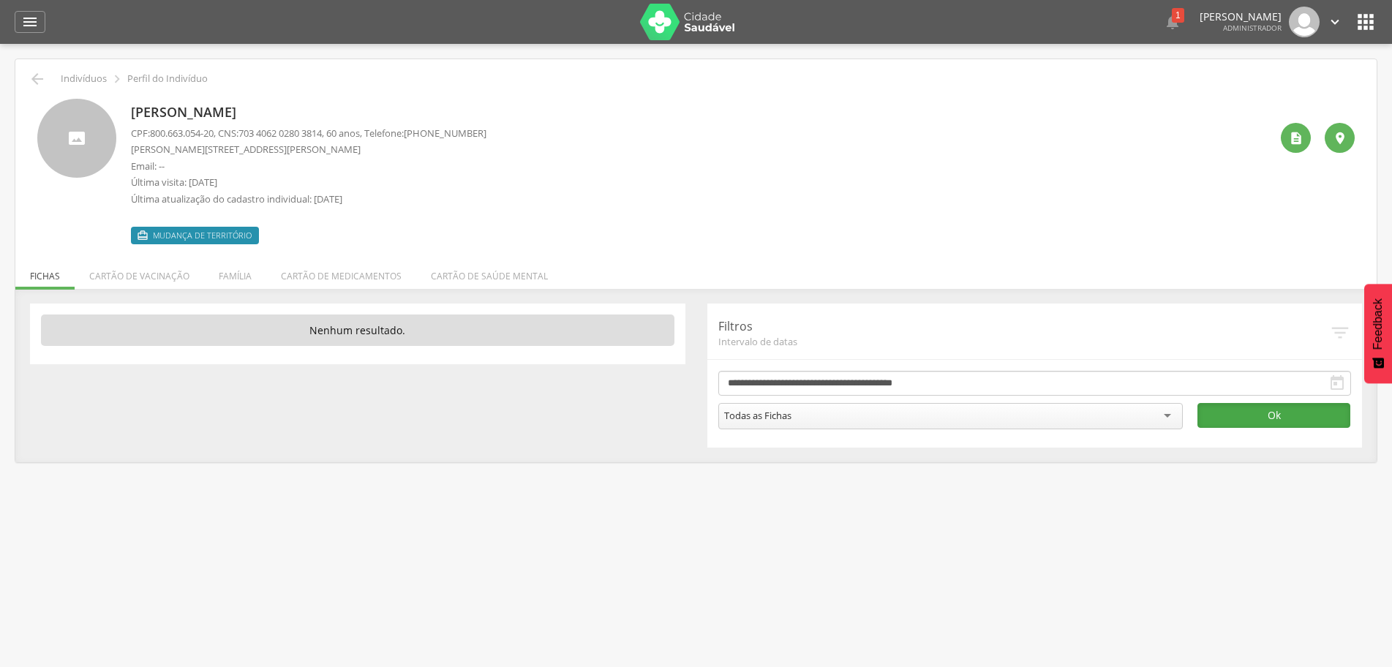
click at [1240, 418] on button "Ok" at bounding box center [1273, 415] width 153 height 25
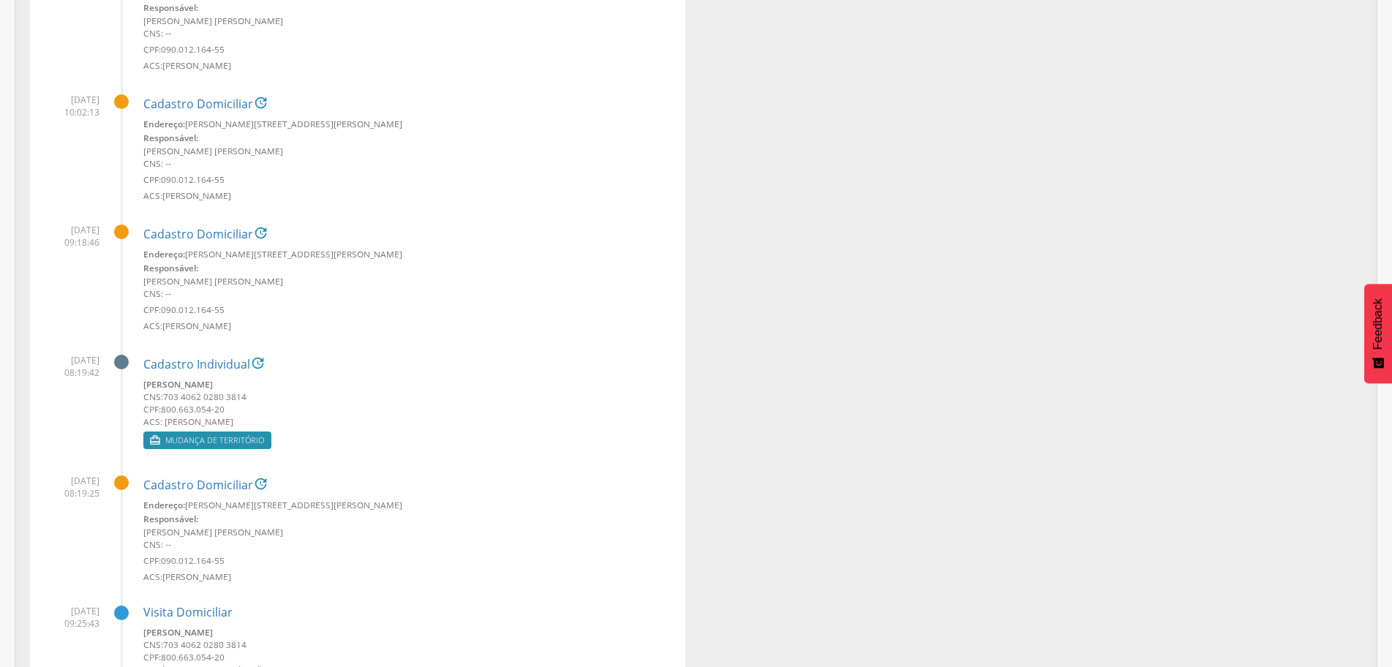
scroll to position [513, 0]
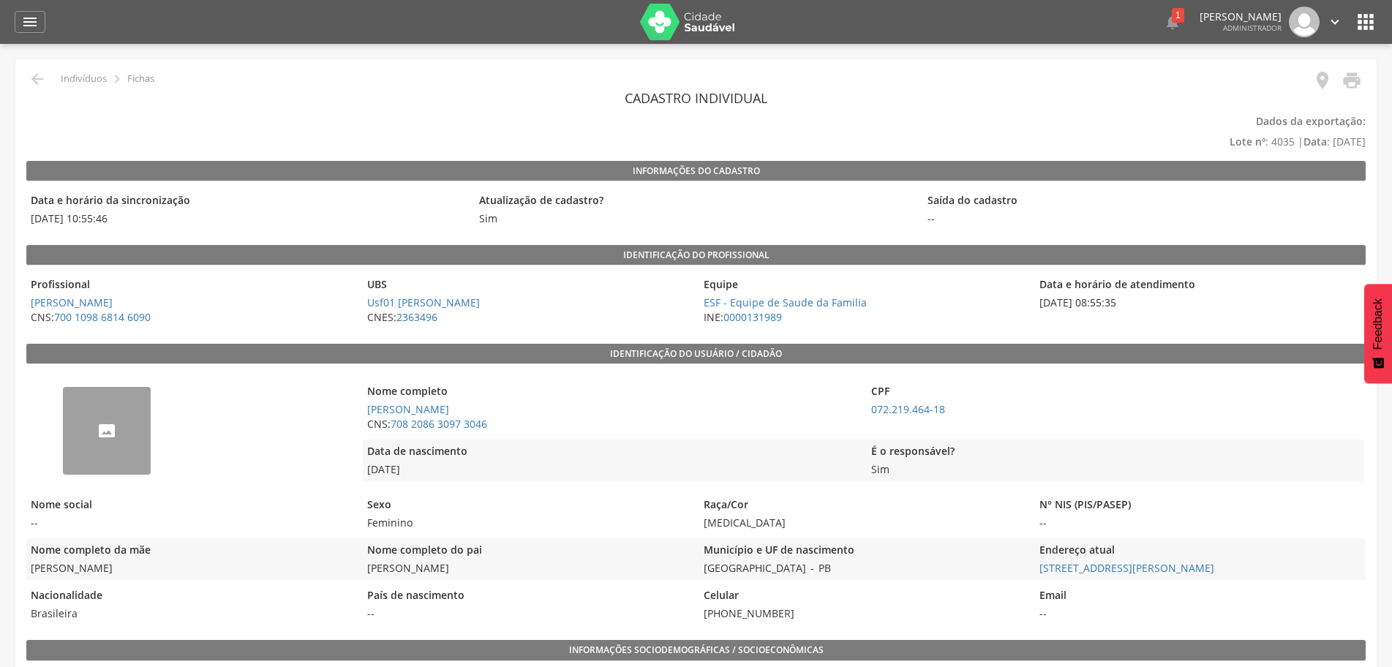
drag, startPoint x: 473, startPoint y: 568, endPoint x: 366, endPoint y: 578, distance: 107.3
click at [366, 578] on div "Nome completo do pai Joao Batista Ferreira" at bounding box center [527, 559] width 329 height 42
copy span "[PERSON_NAME]"
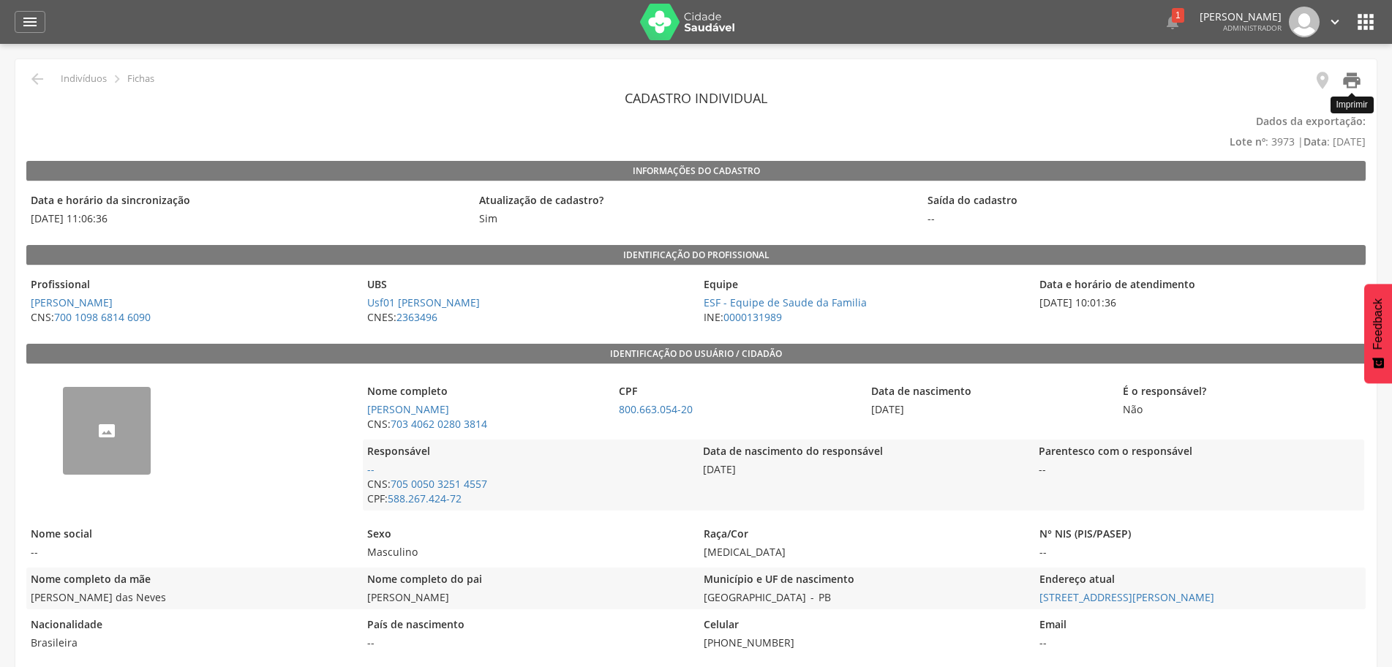
click at [1360, 83] on icon "" at bounding box center [1351, 80] width 20 height 20
click at [1351, 83] on icon "" at bounding box center [1351, 80] width 20 height 20
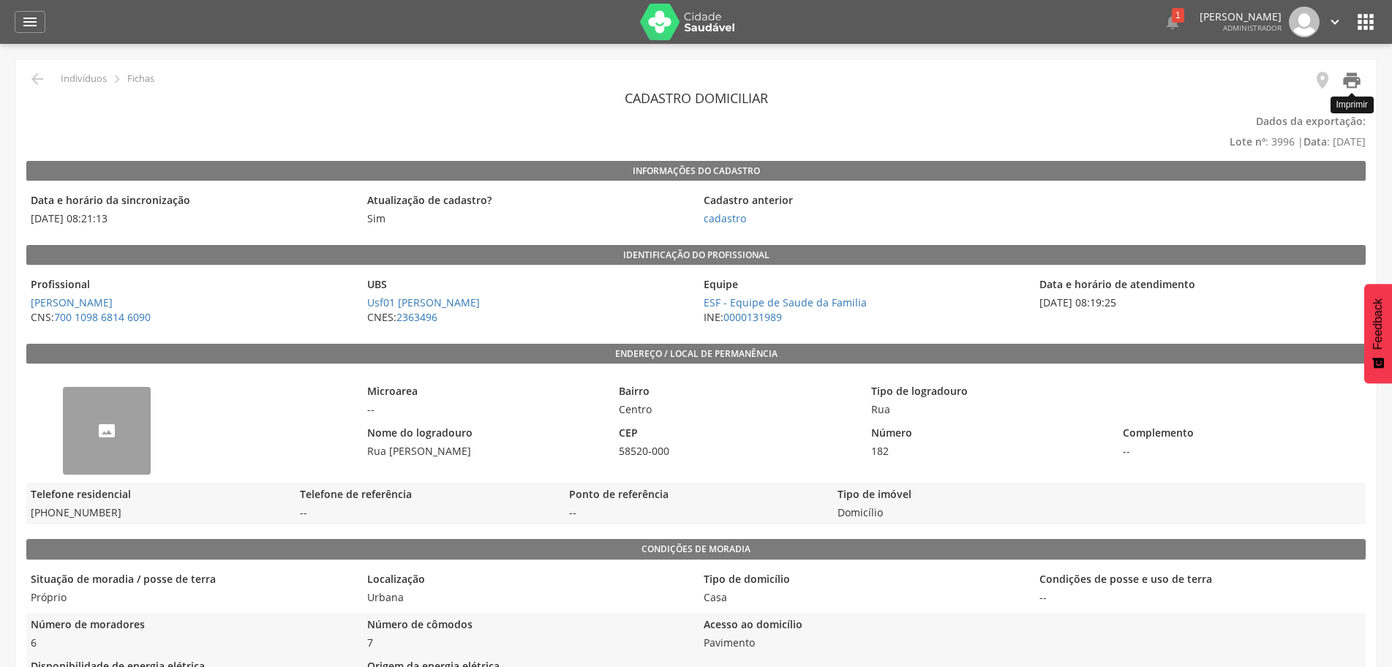
click at [1351, 87] on icon "" at bounding box center [1351, 80] width 20 height 20
